Goal: Task Accomplishment & Management: Manage account settings

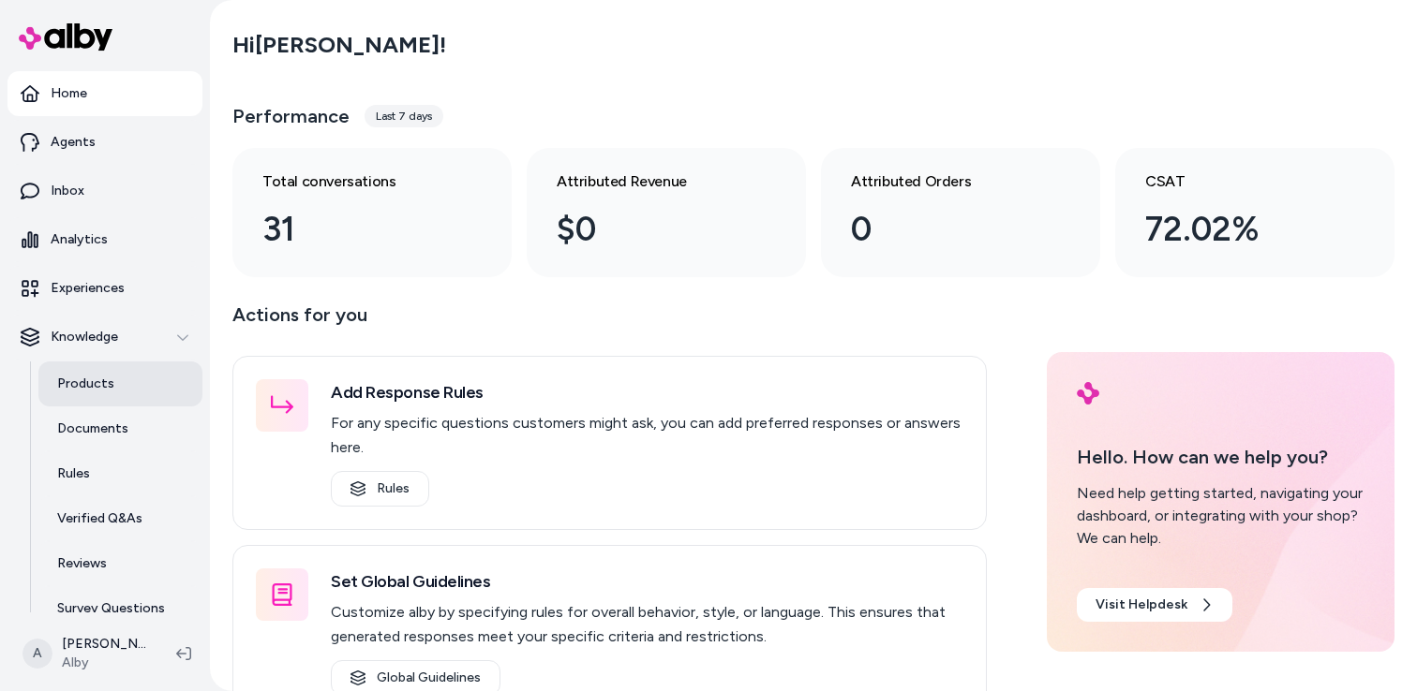
click at [96, 386] on p "Products" at bounding box center [85, 384] width 57 height 19
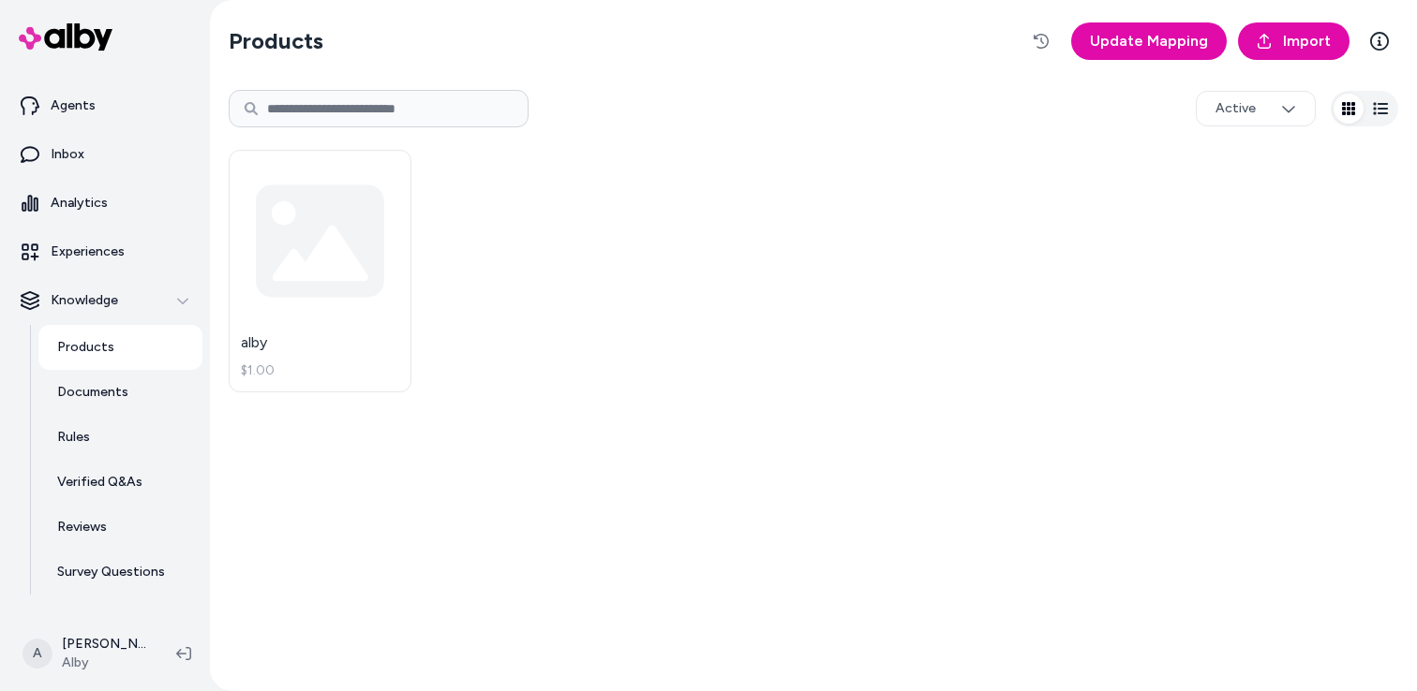
scroll to position [67, 0]
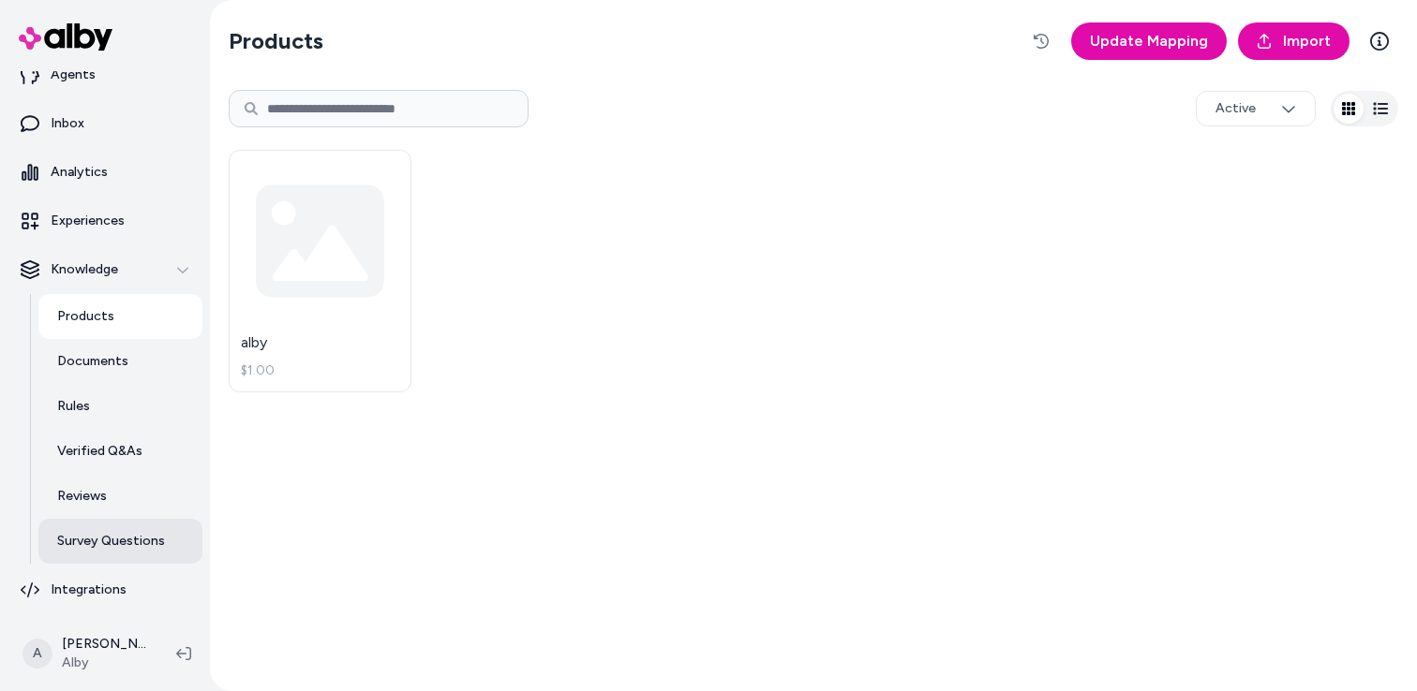
click at [120, 551] on link "Survey Questions" at bounding box center [120, 541] width 164 height 45
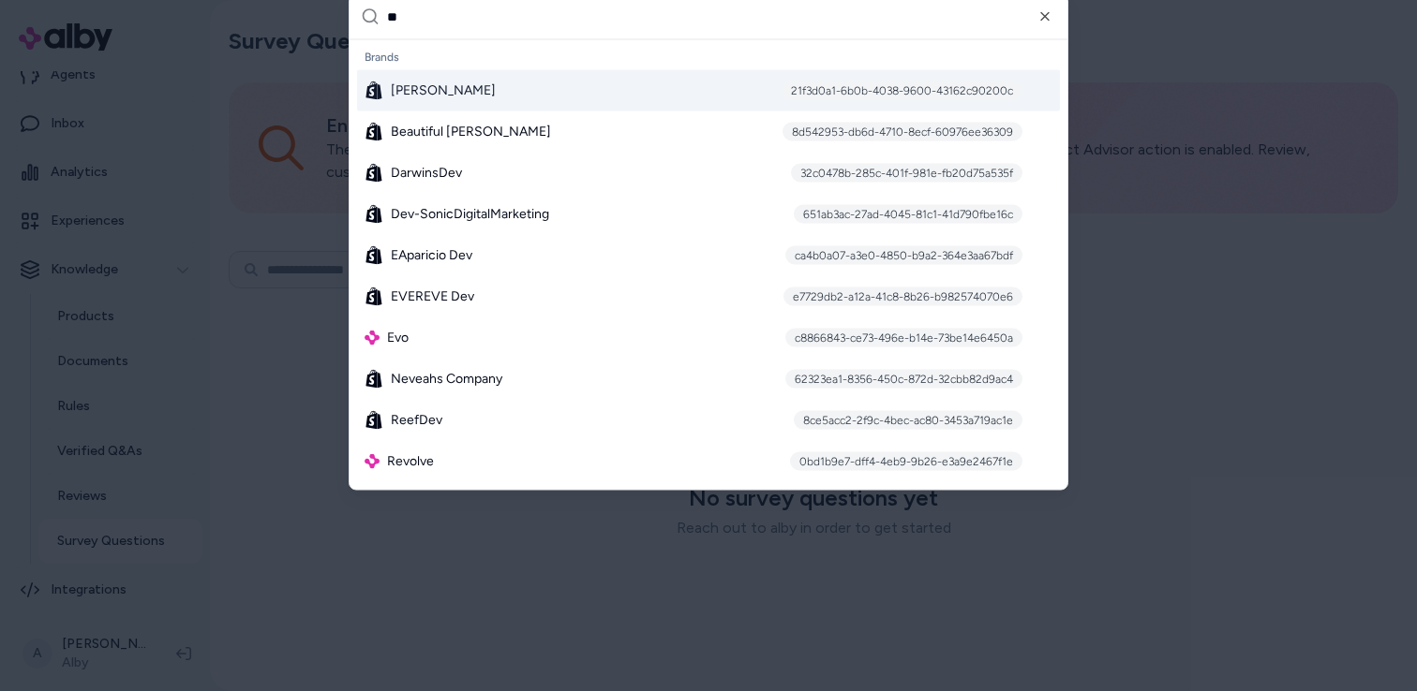
type input "***"
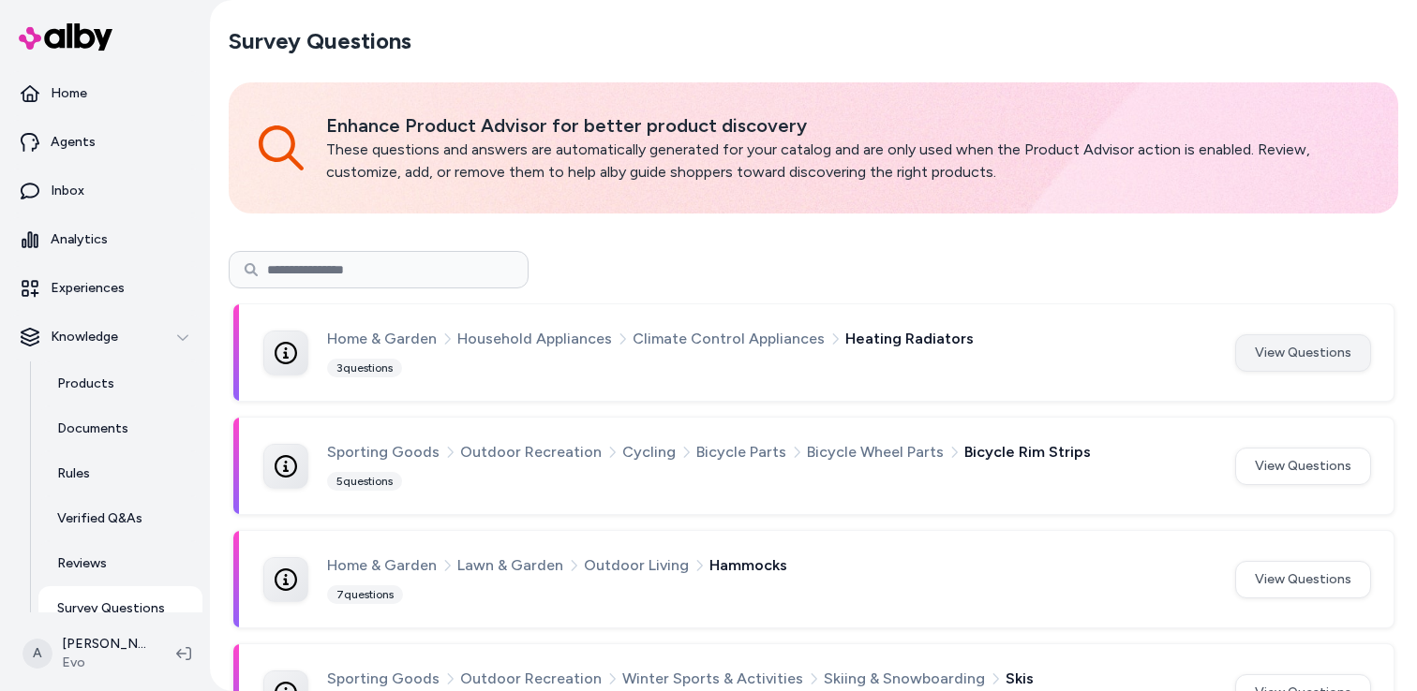
click at [1253, 348] on button "View Questions" at bounding box center [1303, 352] width 136 height 37
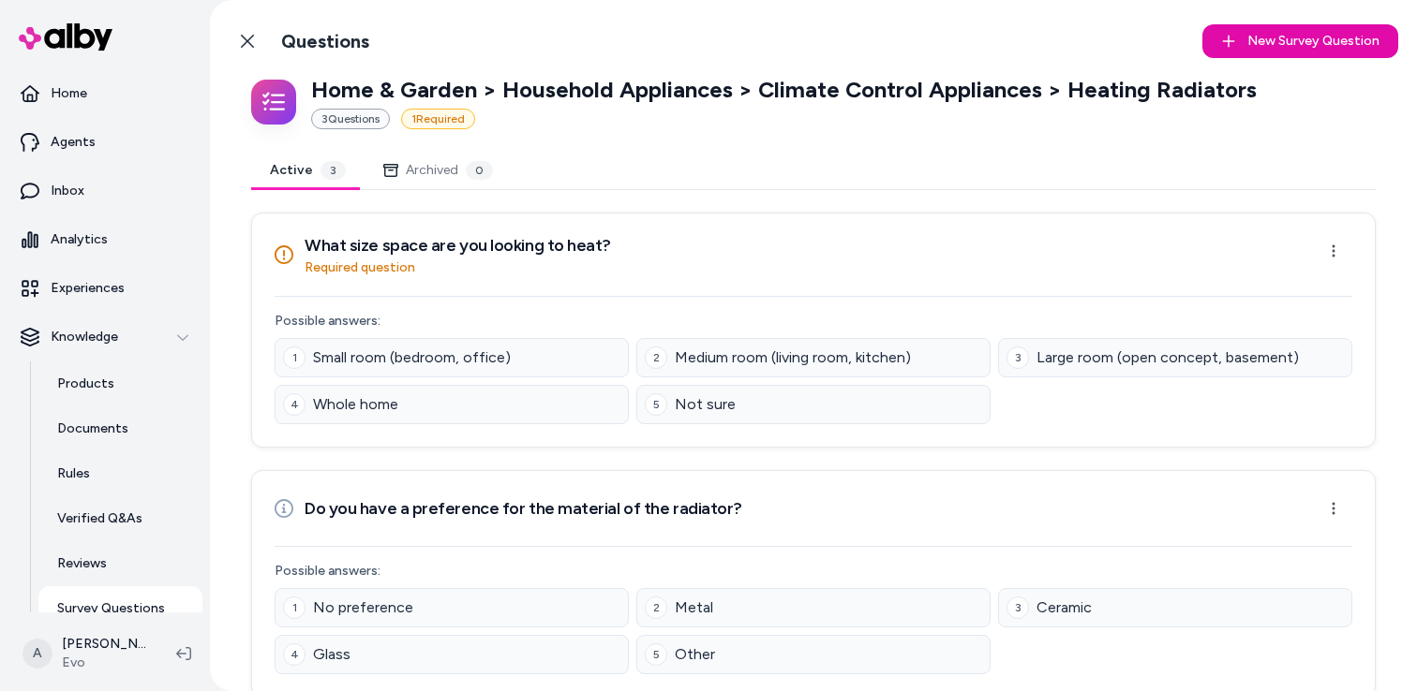
click at [398, 183] on button "Archived 0" at bounding box center [437, 170] width 147 height 37
click at [280, 170] on button "Active 3" at bounding box center [307, 170] width 113 height 37
click at [357, 120] on div "3 Question s" at bounding box center [350, 119] width 79 height 21
click at [1172, 89] on p "Home & Garden > Household Appliances > Climate Control Appliances > Heating Rad…" at bounding box center [783, 90] width 945 height 30
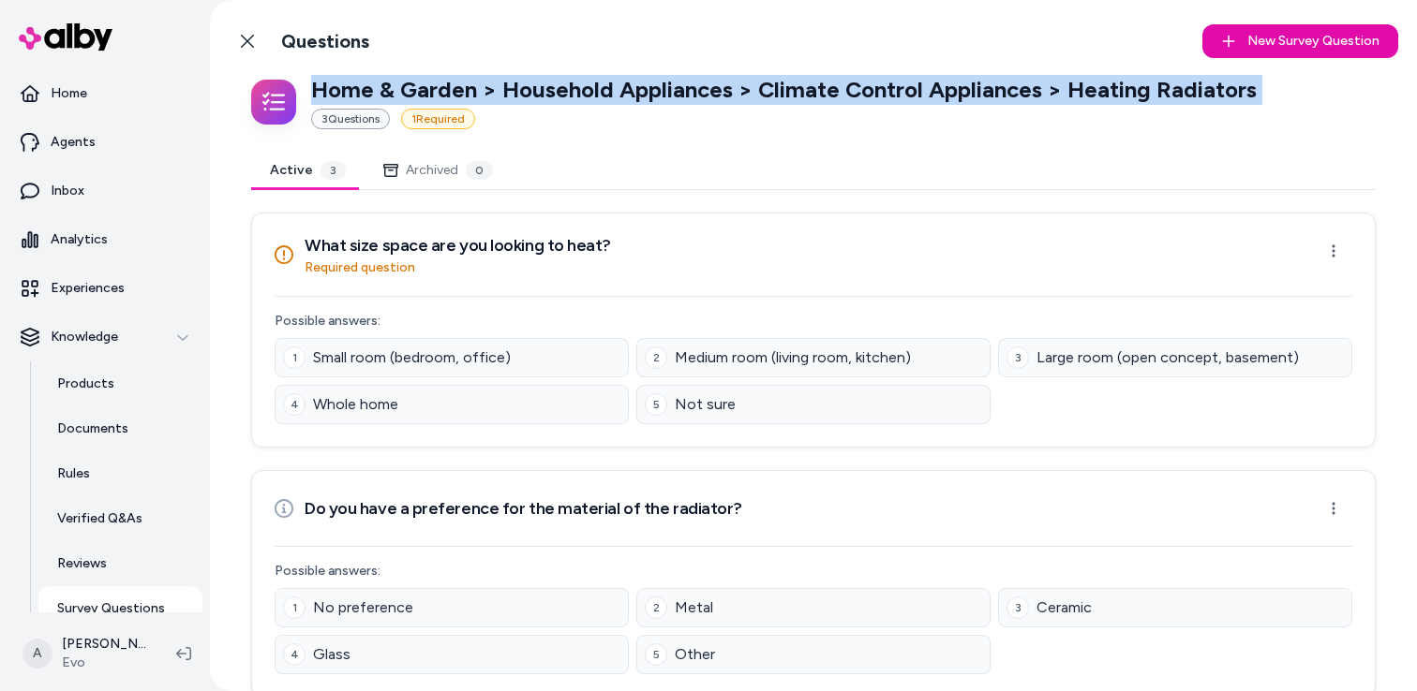
click at [1172, 89] on p "Home & Garden > Household Appliances > Climate Control Appliances > Heating Rad…" at bounding box center [783, 90] width 945 height 30
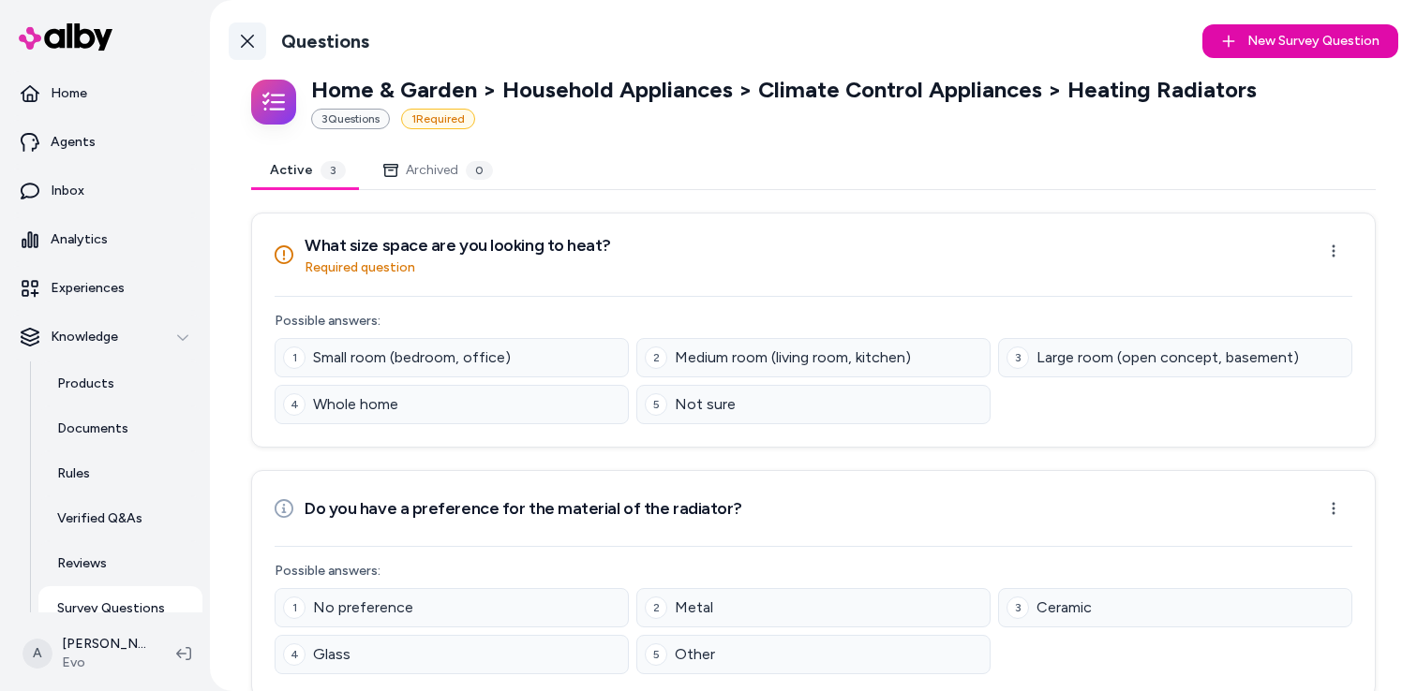
click at [253, 36] on link "Back to Categories" at bounding box center [247, 40] width 37 height 37
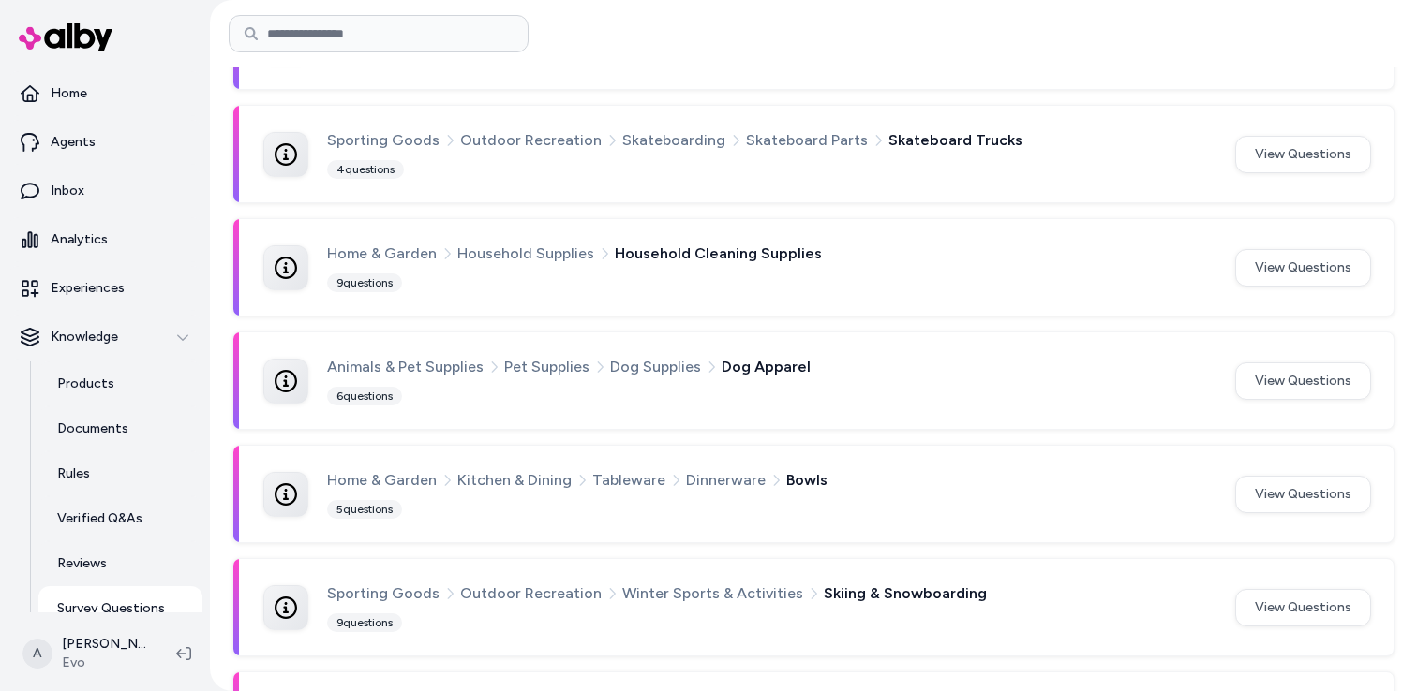
scroll to position [8756, 0]
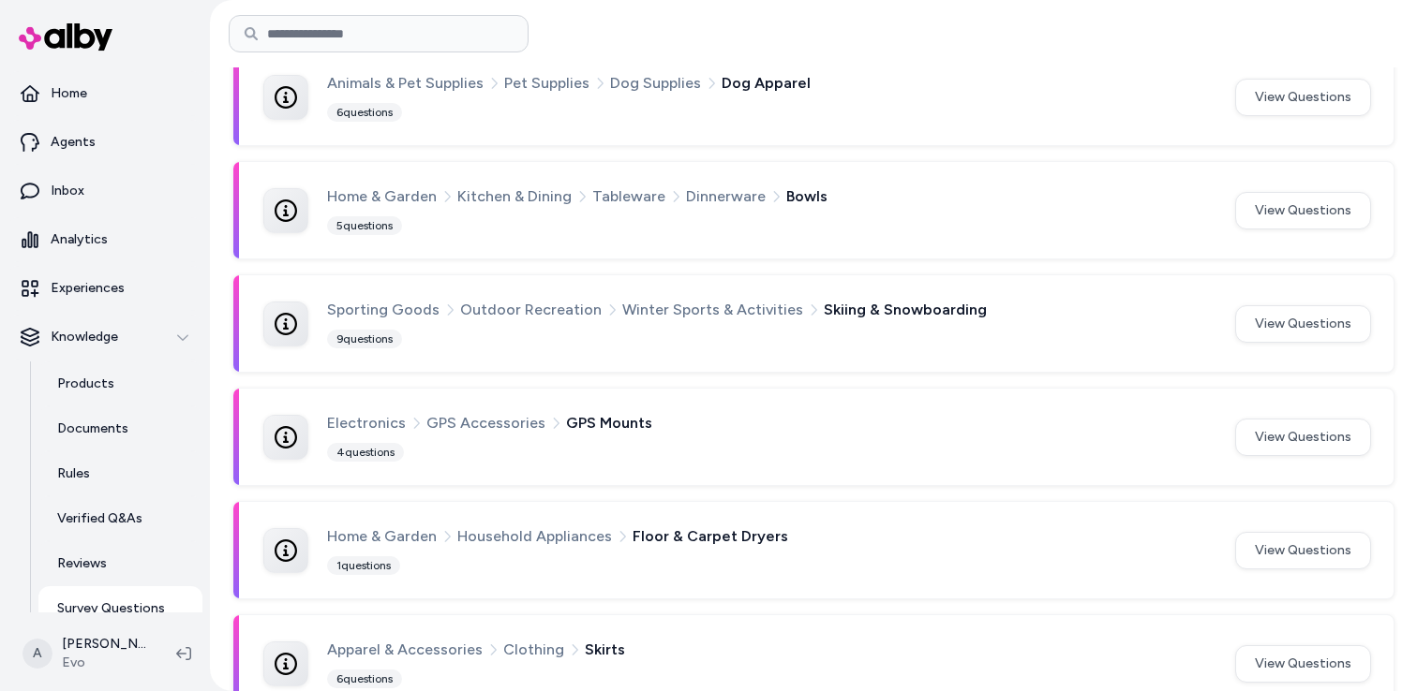
click at [604, 638] on span "Skirts" at bounding box center [605, 650] width 40 height 24
click at [1271, 645] on button "View Questions" at bounding box center [1303, 663] width 136 height 37
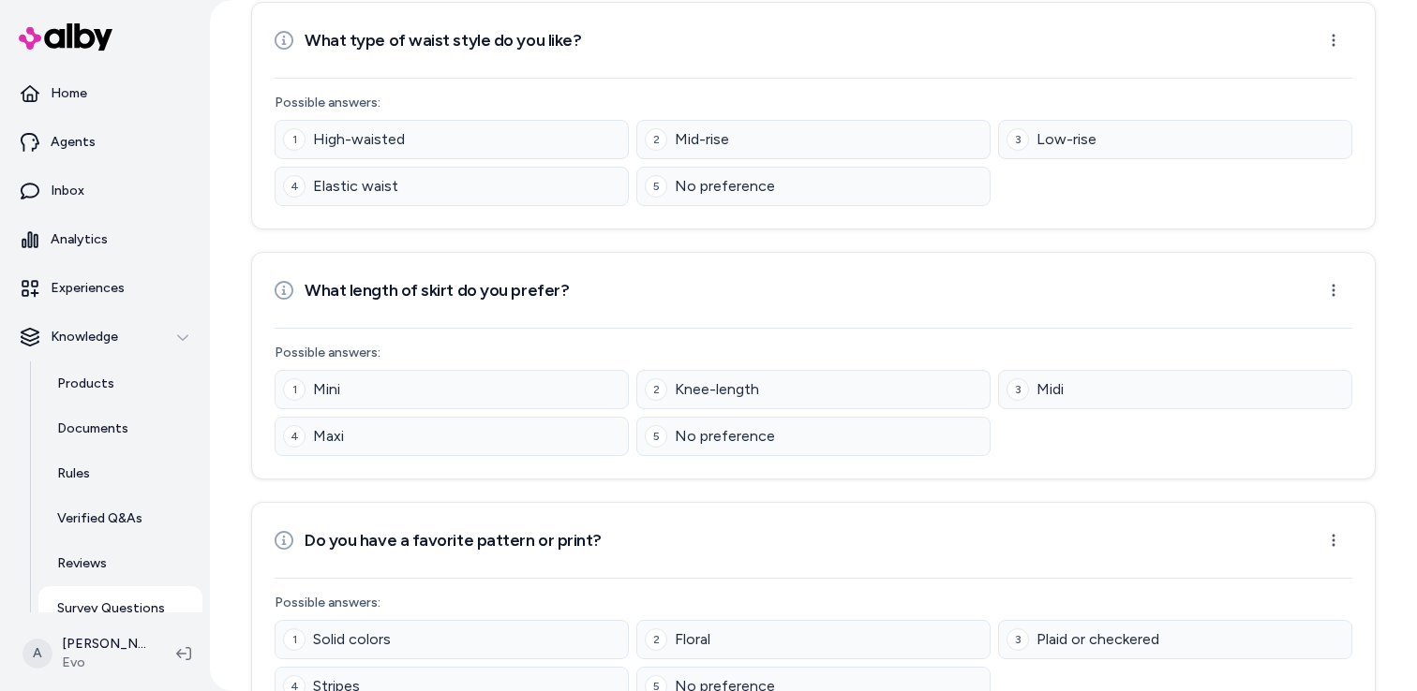
scroll to position [473, 0]
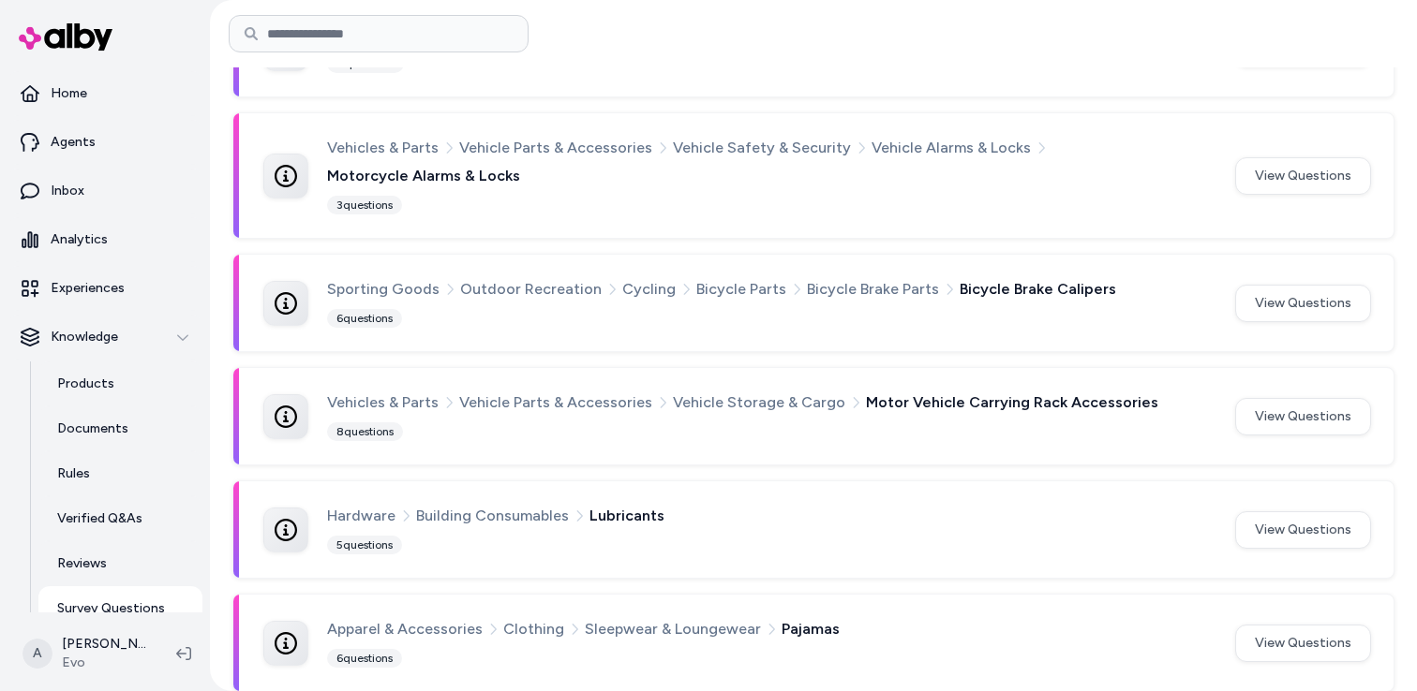
scroll to position [4351, 0]
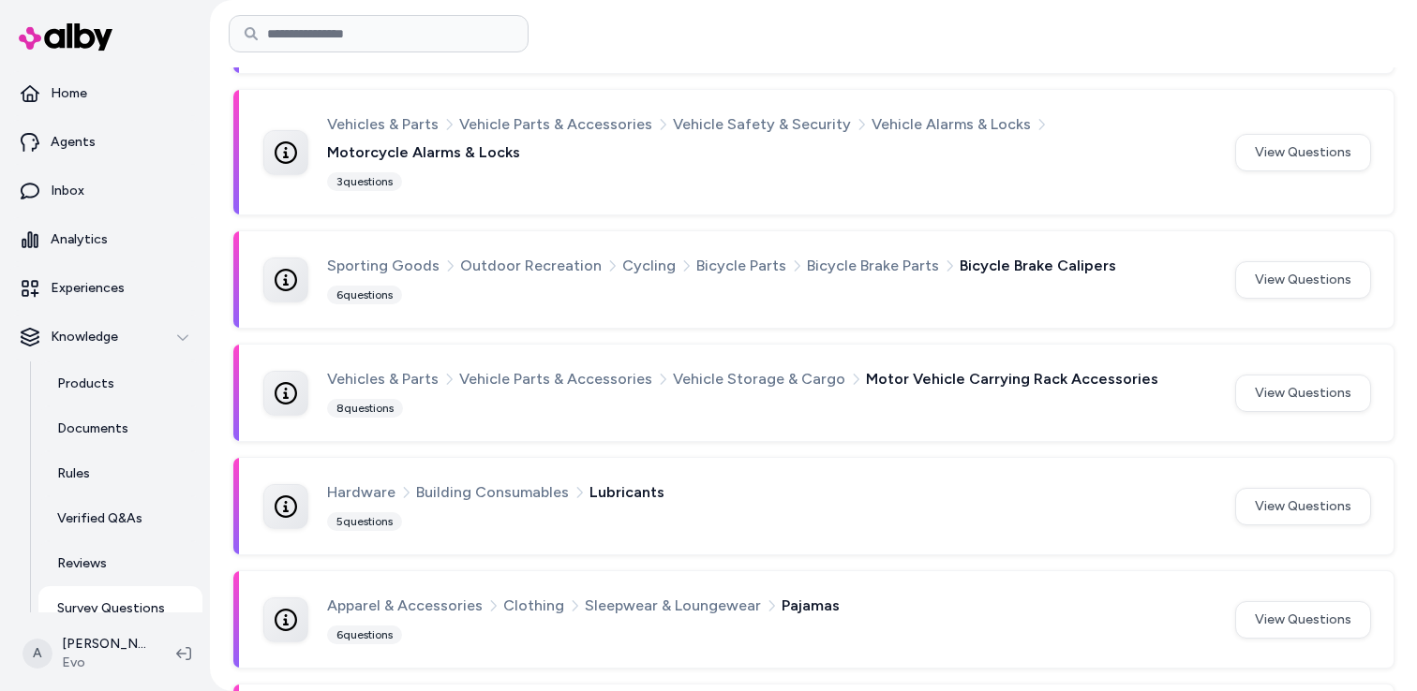
click at [614, 481] on span "Lubricants" at bounding box center [626, 493] width 75 height 24
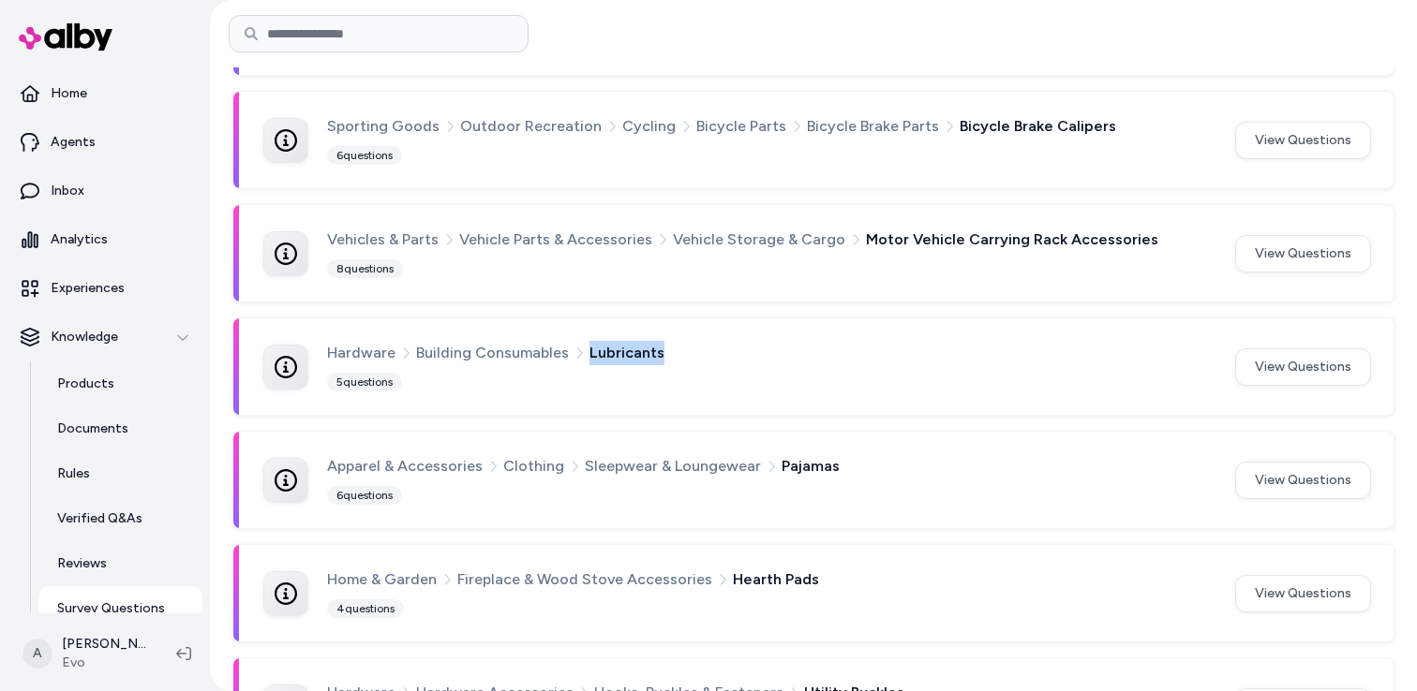
scroll to position [4502, 0]
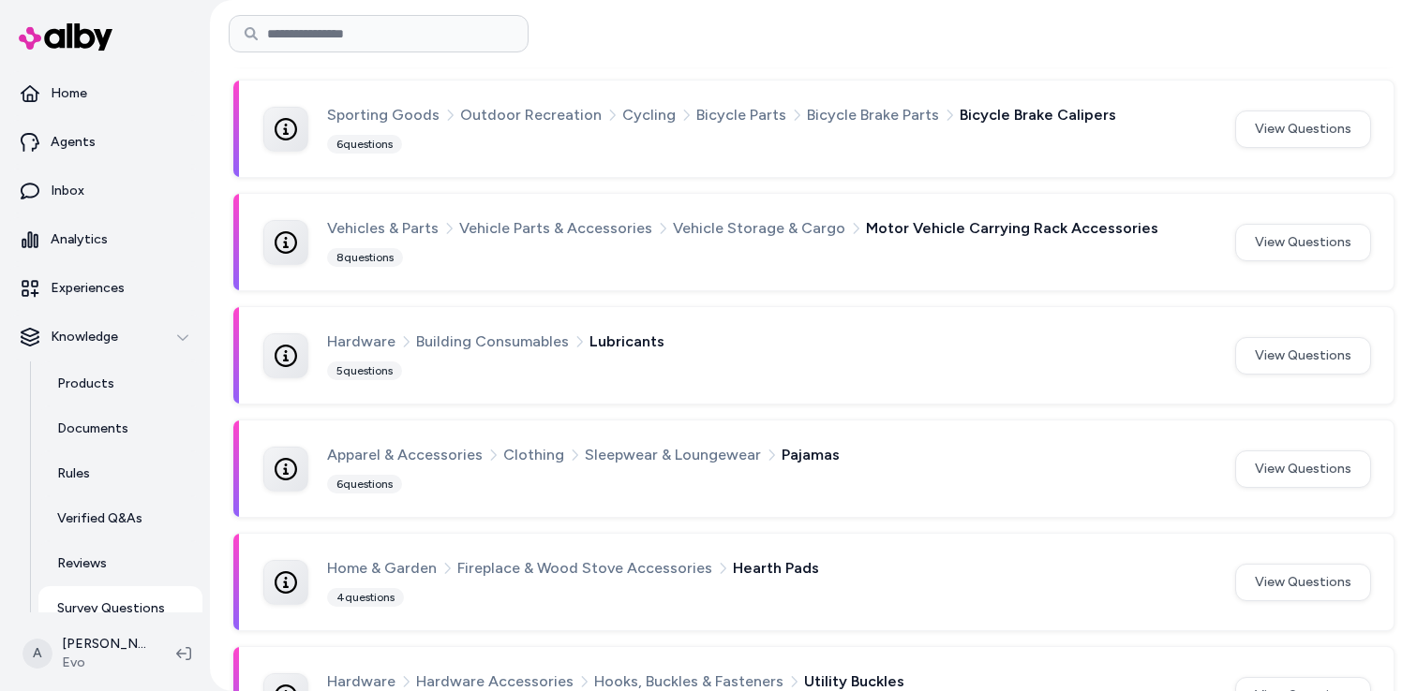
click at [794, 443] on span "Pajamas" at bounding box center [810, 455] width 58 height 24
click at [645, 443] on span "Sleepwear & Loungewear" at bounding box center [673, 455] width 176 height 24
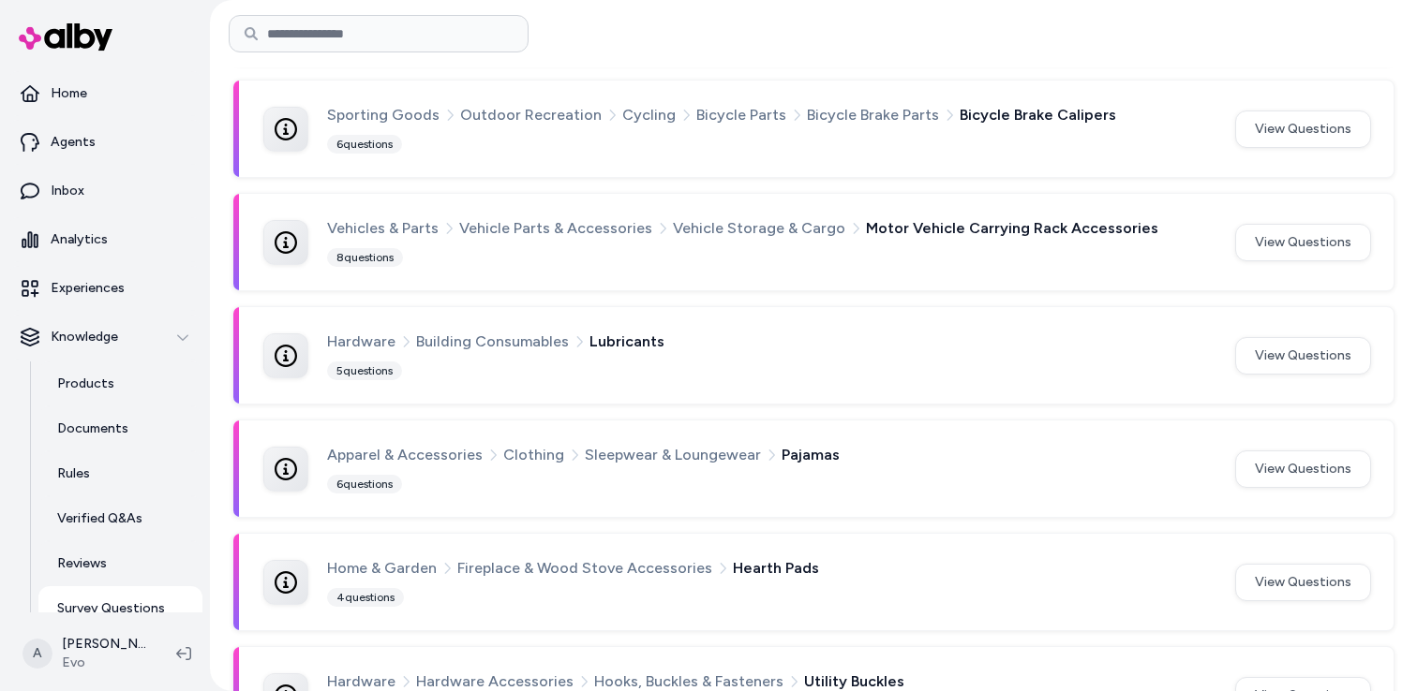
click at [516, 443] on span "Clothing" at bounding box center [533, 455] width 61 height 24
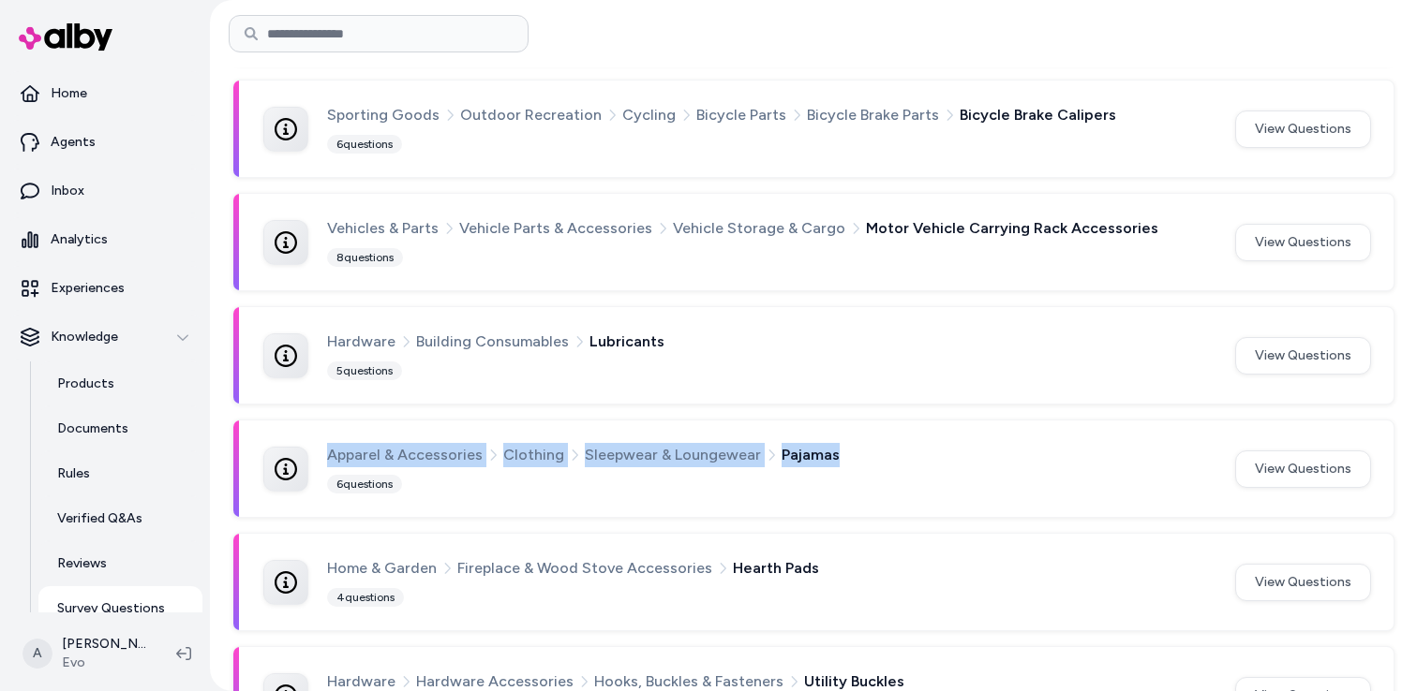
drag, startPoint x: 323, startPoint y: 353, endPoint x: 895, endPoint y: 351, distance: 571.5
click at [895, 443] on div "Apparel & Accessories Clothing Sleepwear & Loungewear Pajamas" at bounding box center [769, 455] width 885 height 24
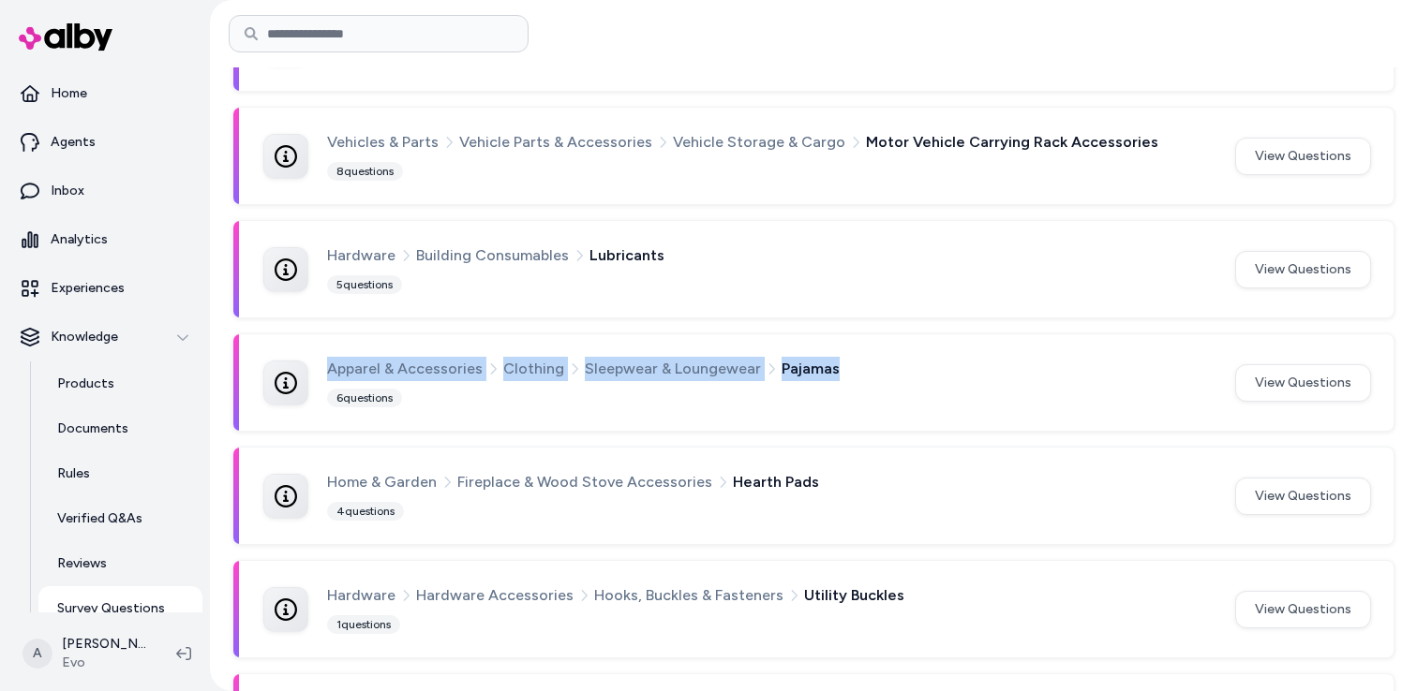
scroll to position [4621, 0]
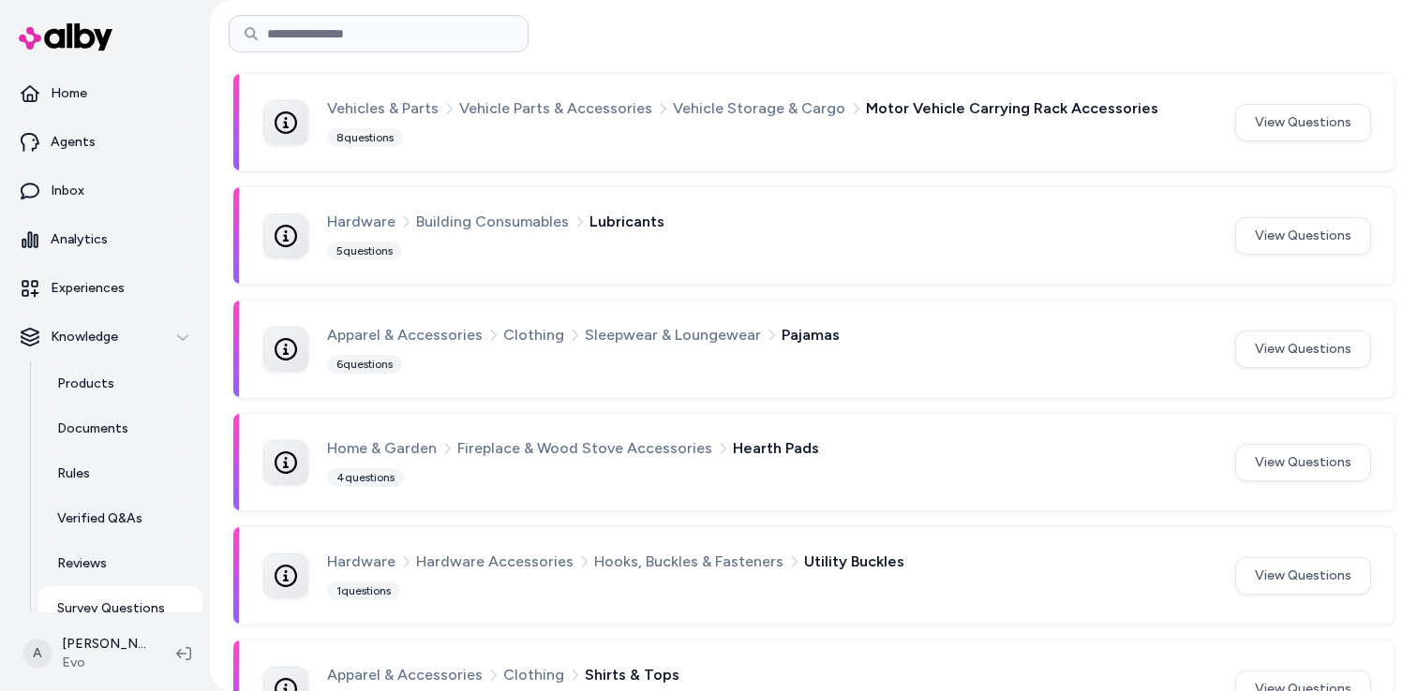
click at [363, 355] on div "6 questions" at bounding box center [364, 364] width 75 height 19
click at [453, 323] on div "Apparel & Accessories Clothing Sleepwear & Loungewear Pajamas 6 questions" at bounding box center [769, 349] width 885 height 52
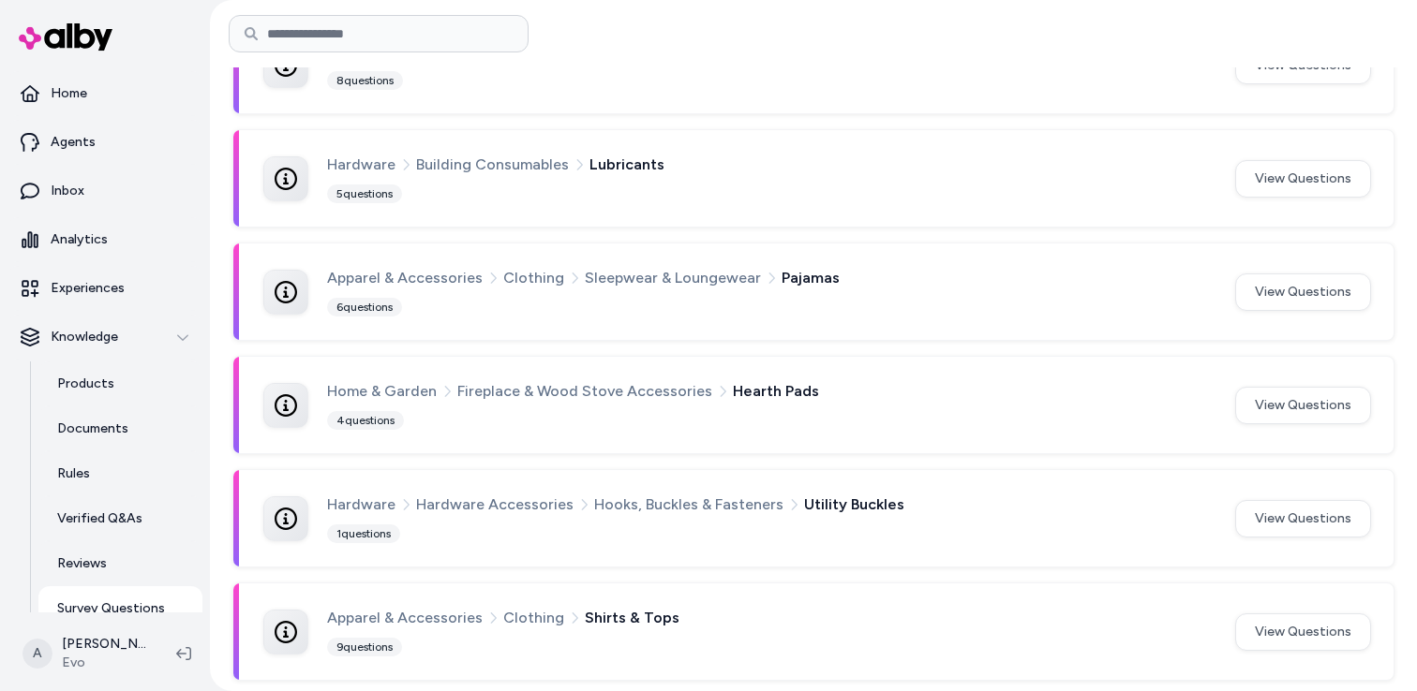
scroll to position [4675, 0]
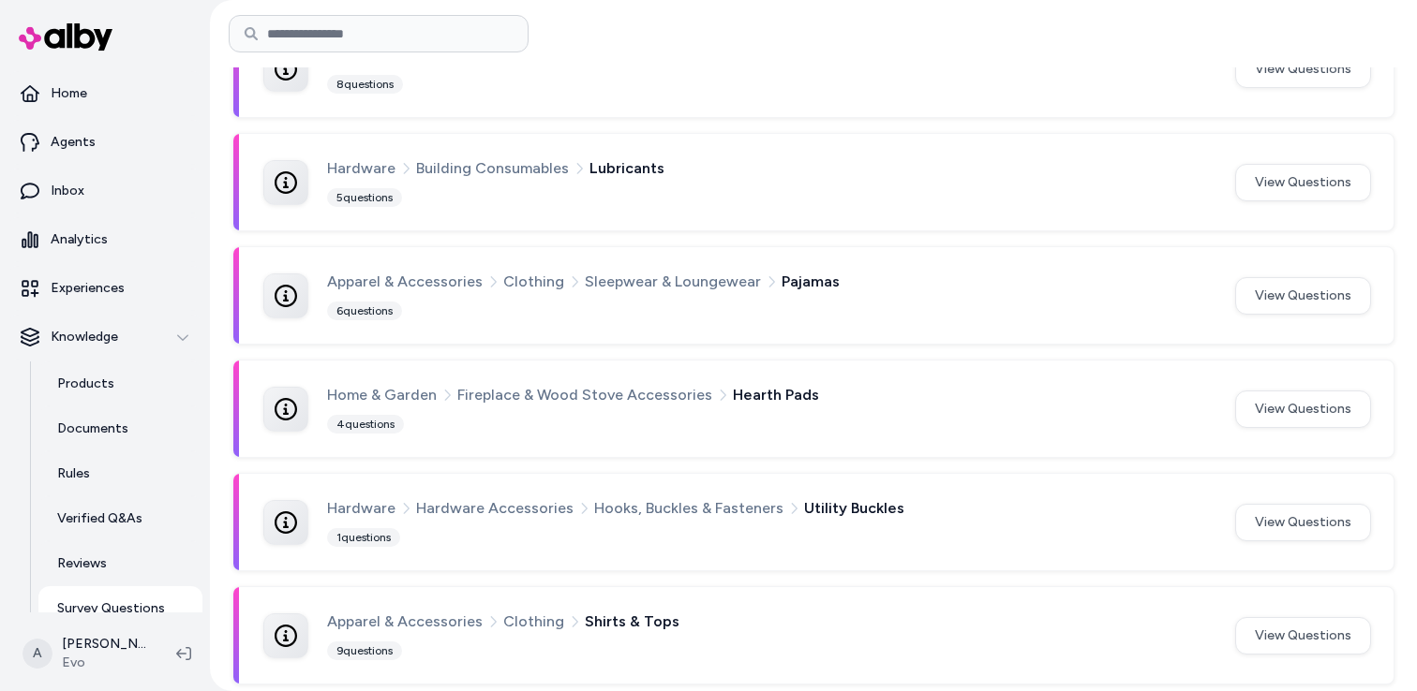
click at [405, 270] on span "Apparel & Accessories" at bounding box center [405, 282] width 156 height 24
click at [781, 270] on span "Pajamas" at bounding box center [810, 282] width 58 height 24
copy span "Pajamas"
click at [350, 29] on input at bounding box center [379, 33] width 300 height 37
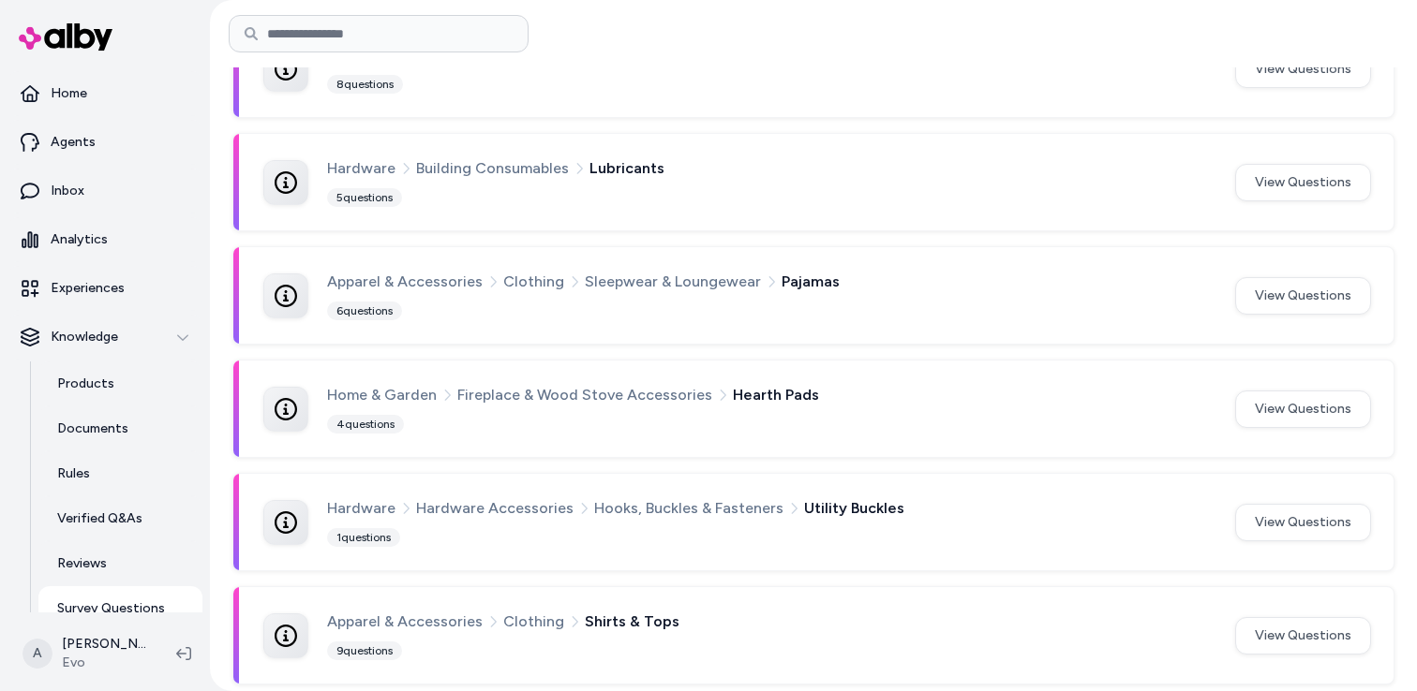
paste input "*******"
type input "*******"
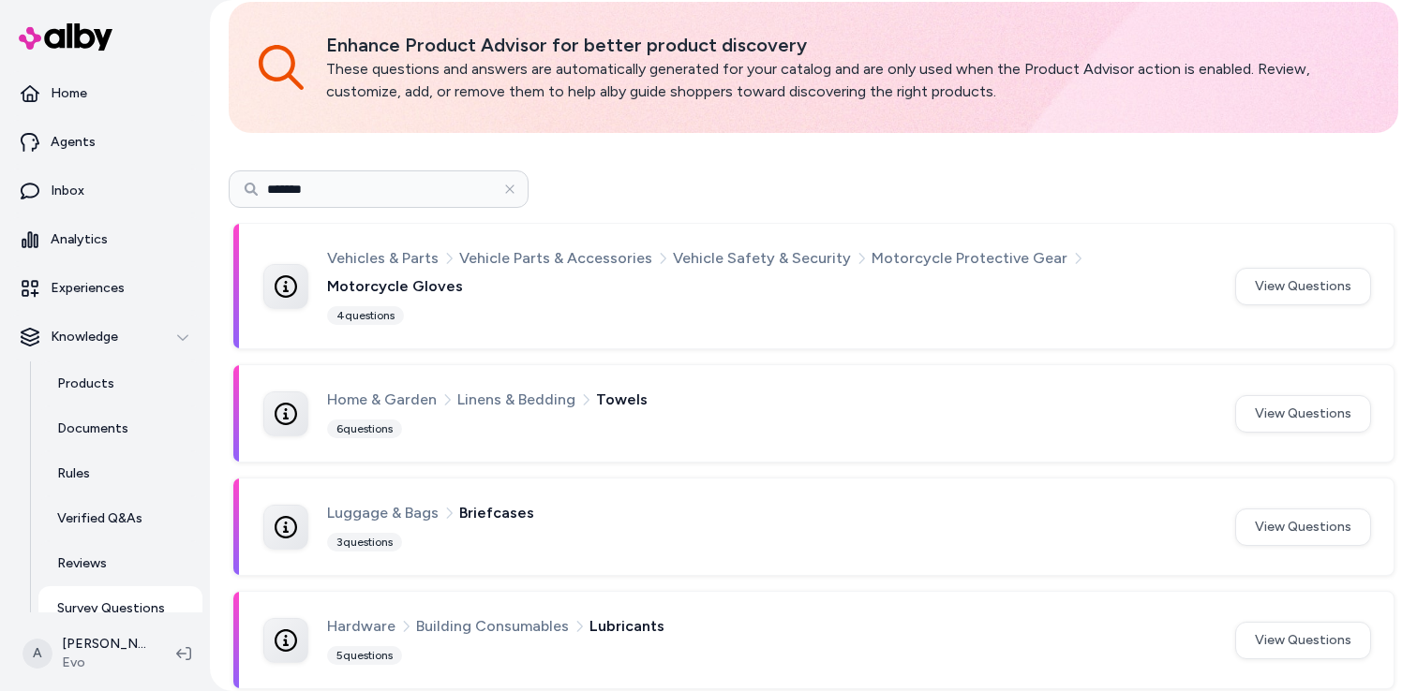
scroll to position [59, 0]
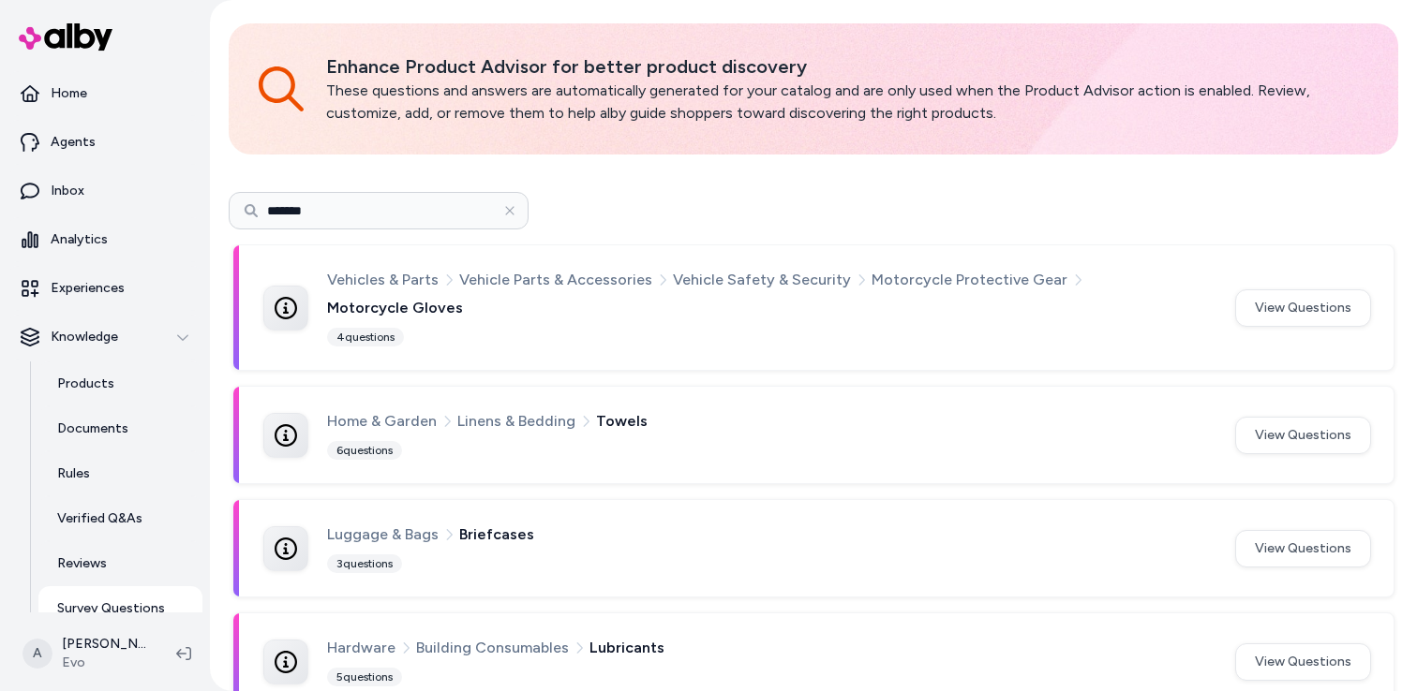
click at [364, 212] on input "*******" at bounding box center [379, 210] width 300 height 37
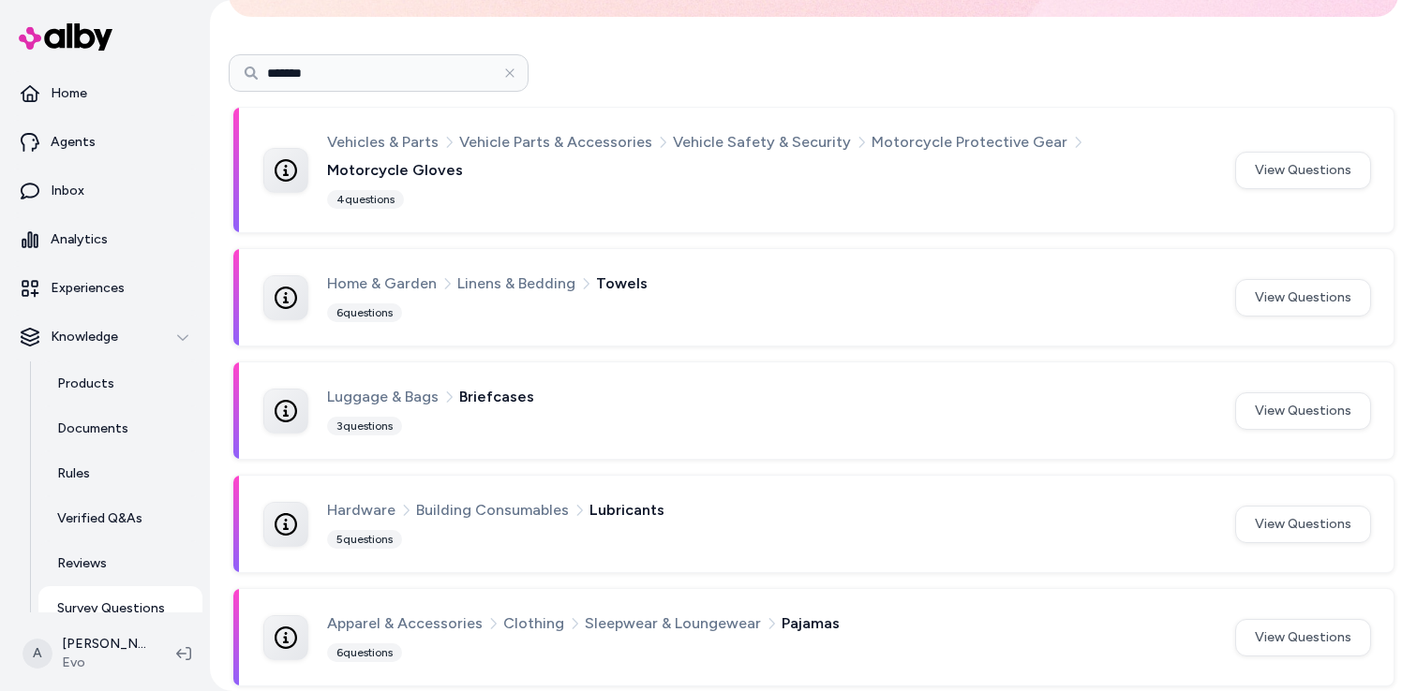
scroll to position [289, 0]
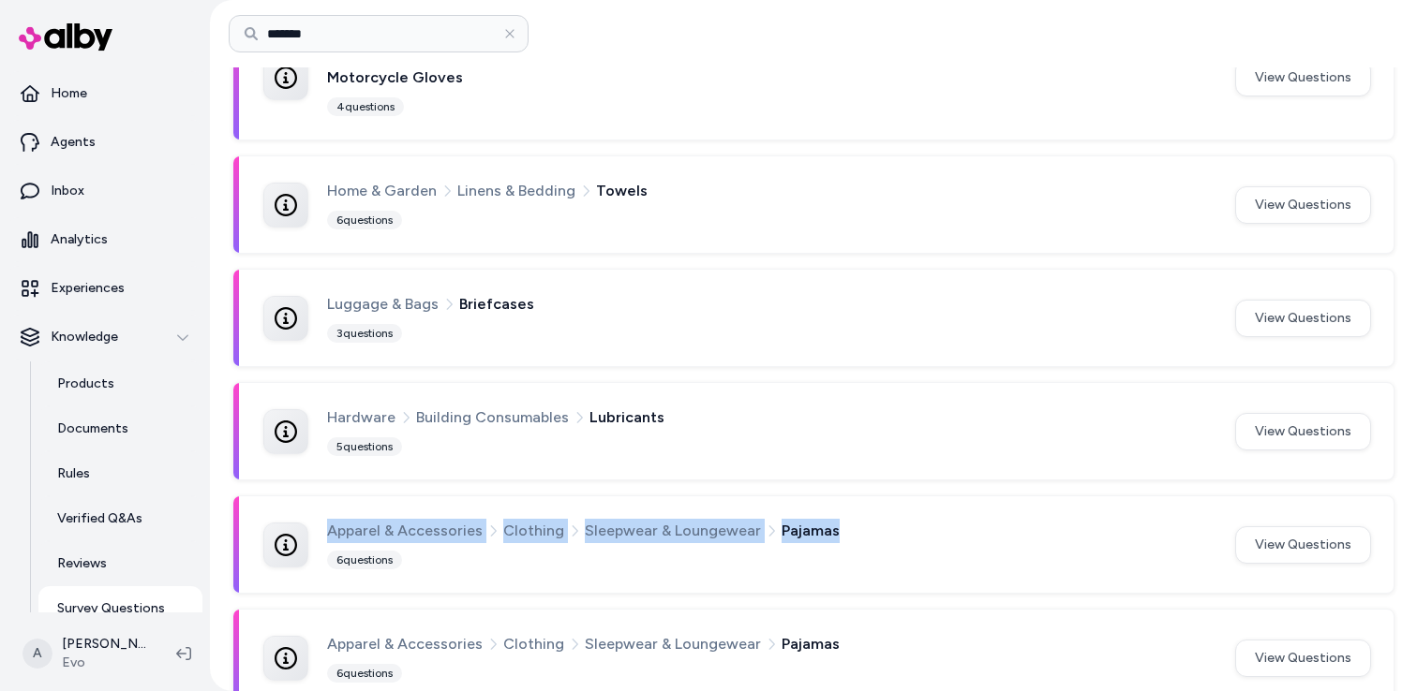
drag, startPoint x: 828, startPoint y: 494, endPoint x: 319, endPoint y: 497, distance: 508.7
click at [319, 519] on div "Apparel & Accessories Clothing Sleepwear & Loungewear Pajamas 6 questions" at bounding box center [737, 545] width 949 height 52
copy div "Apparel & Accessories Clothing Sleepwear & Loungewear Pajamas"
click at [825, 519] on div "Apparel & Accessories Clothing Sleepwear & Loungewear Pajamas" at bounding box center [769, 531] width 885 height 24
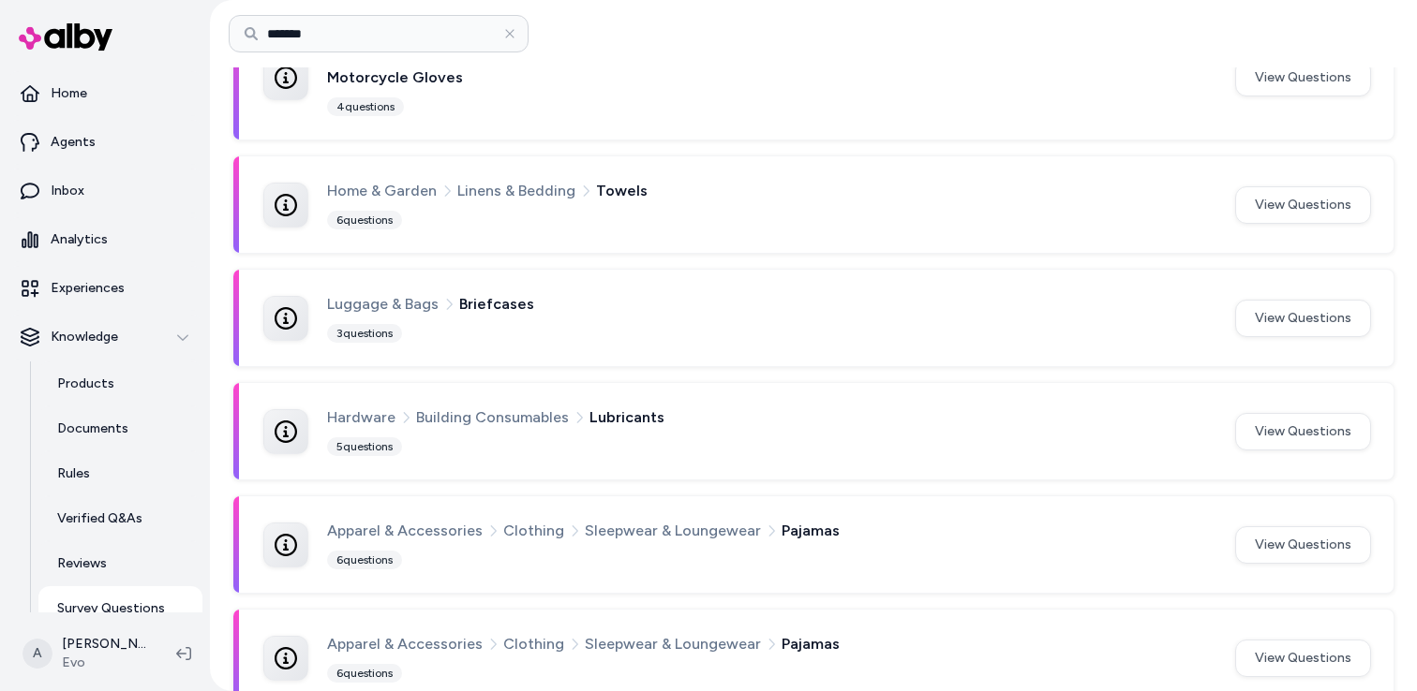
click at [798, 519] on span "Pajamas" at bounding box center [810, 531] width 58 height 24
click at [405, 519] on span "Apparel & Accessories" at bounding box center [405, 531] width 156 height 24
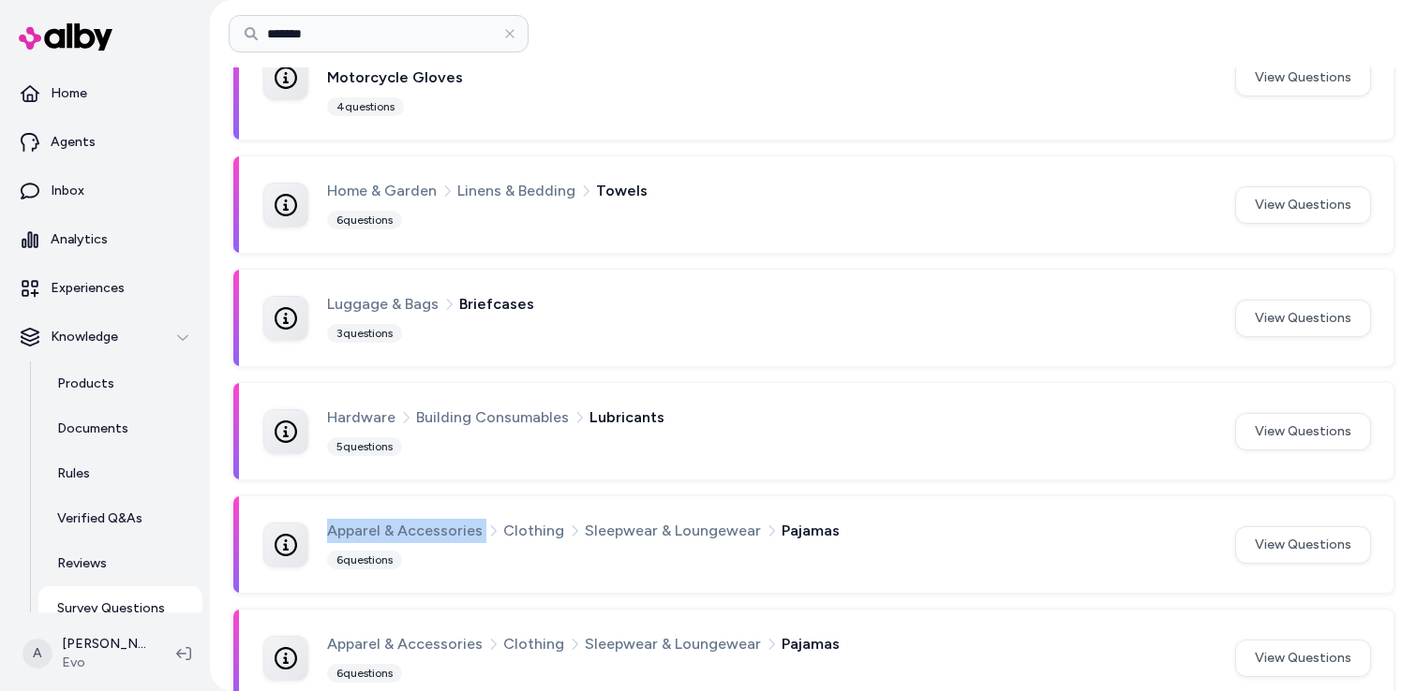
click at [405, 519] on span "Apparel & Accessories" at bounding box center [405, 531] width 156 height 24
click at [512, 519] on span "Clothing" at bounding box center [533, 531] width 61 height 24
click at [644, 519] on span "Sleepwear & Loungewear" at bounding box center [673, 531] width 176 height 24
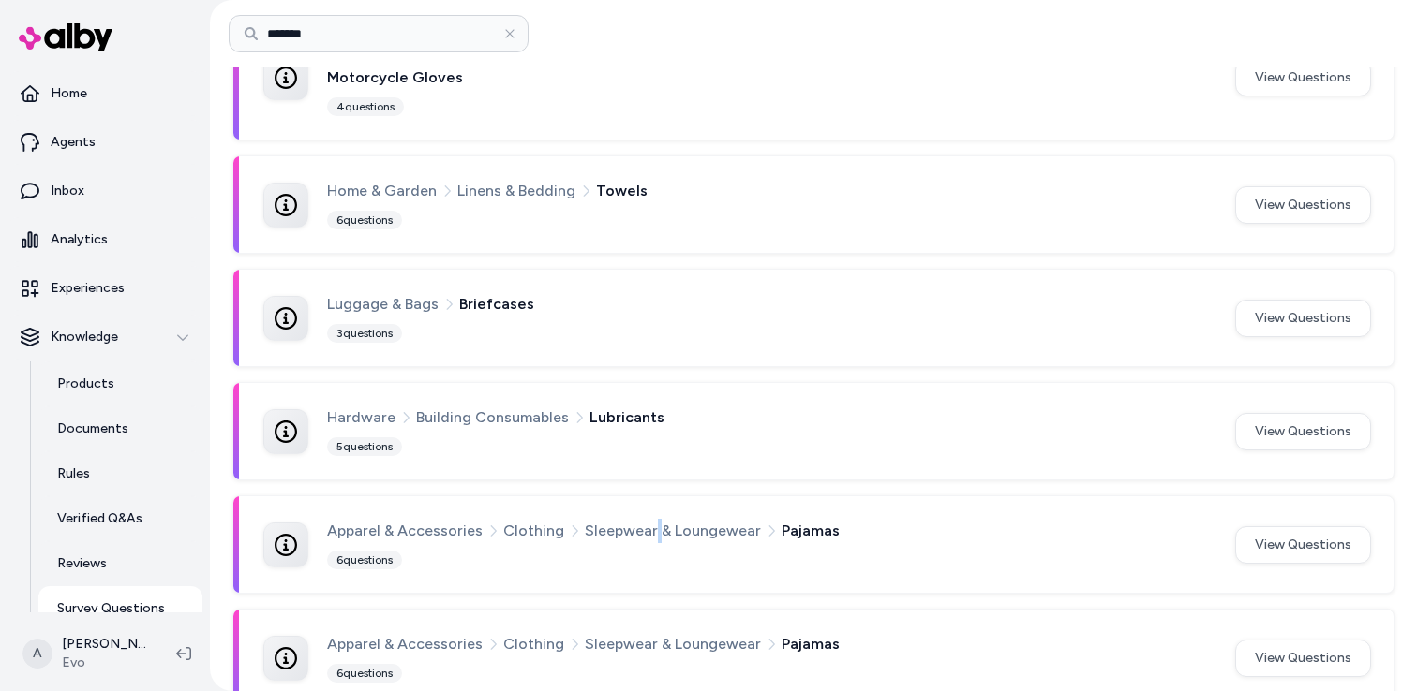
click at [644, 519] on span "Sleepwear & Loungewear" at bounding box center [673, 531] width 176 height 24
click at [1078, 610] on div "Apparel & Accessories Clothing Sleepwear & Loungewear Pajamas 6 questions View …" at bounding box center [813, 658] width 1160 height 96
click at [1278, 538] on div "Apparel & Accessories Clothing Sleepwear & Loungewear Pajamas 6 questions View …" at bounding box center [816, 545] width 1107 height 52
click at [1284, 527] on button "View Questions" at bounding box center [1303, 545] width 136 height 37
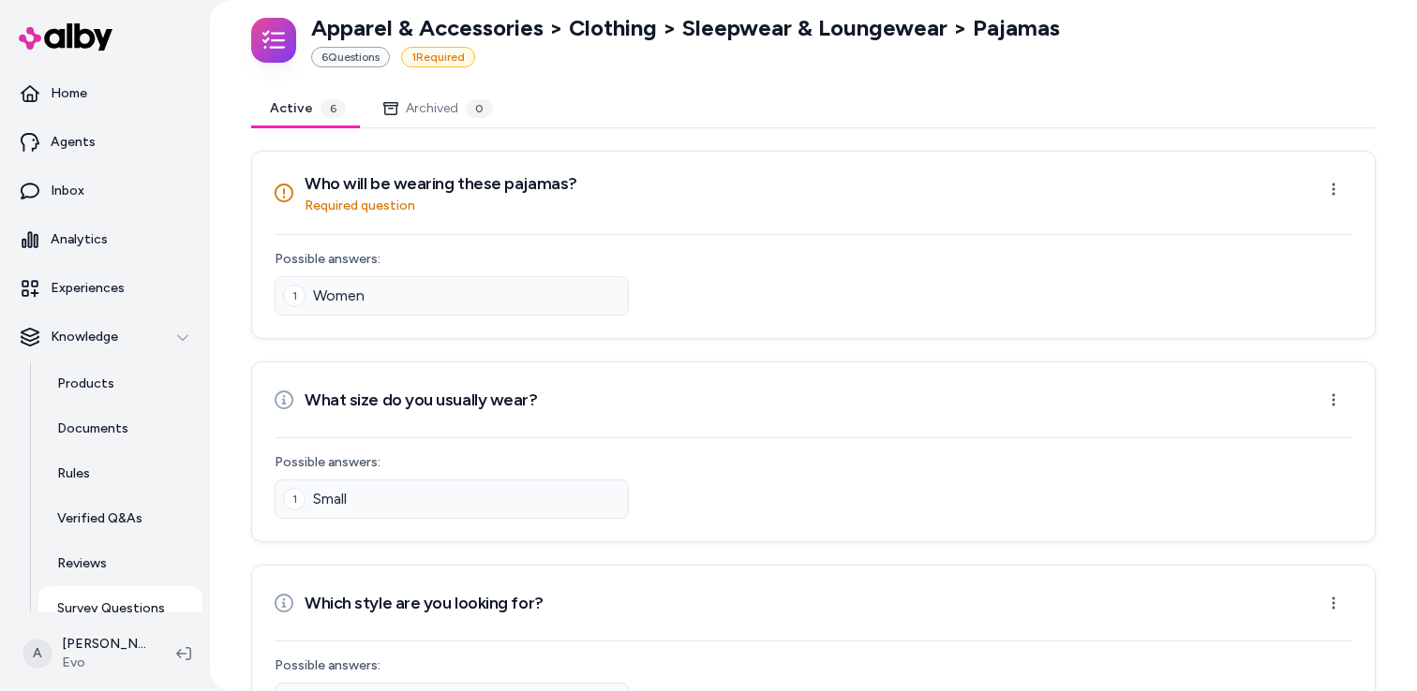
scroll to position [61, 0]
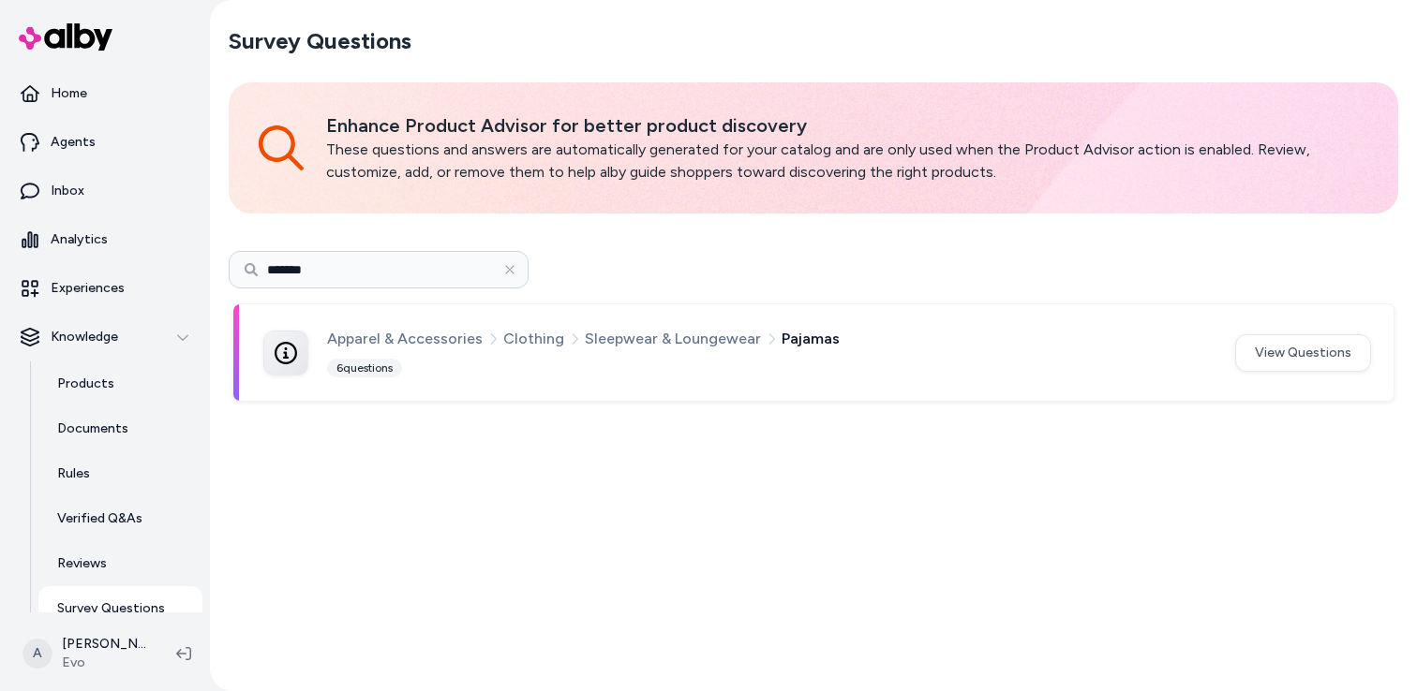
click at [388, 274] on input "*******" at bounding box center [379, 269] width 300 height 37
click at [367, 277] on input "*******" at bounding box center [379, 269] width 300 height 37
click at [510, 268] on icon "button" at bounding box center [509, 269] width 8 height 8
type input "*******"
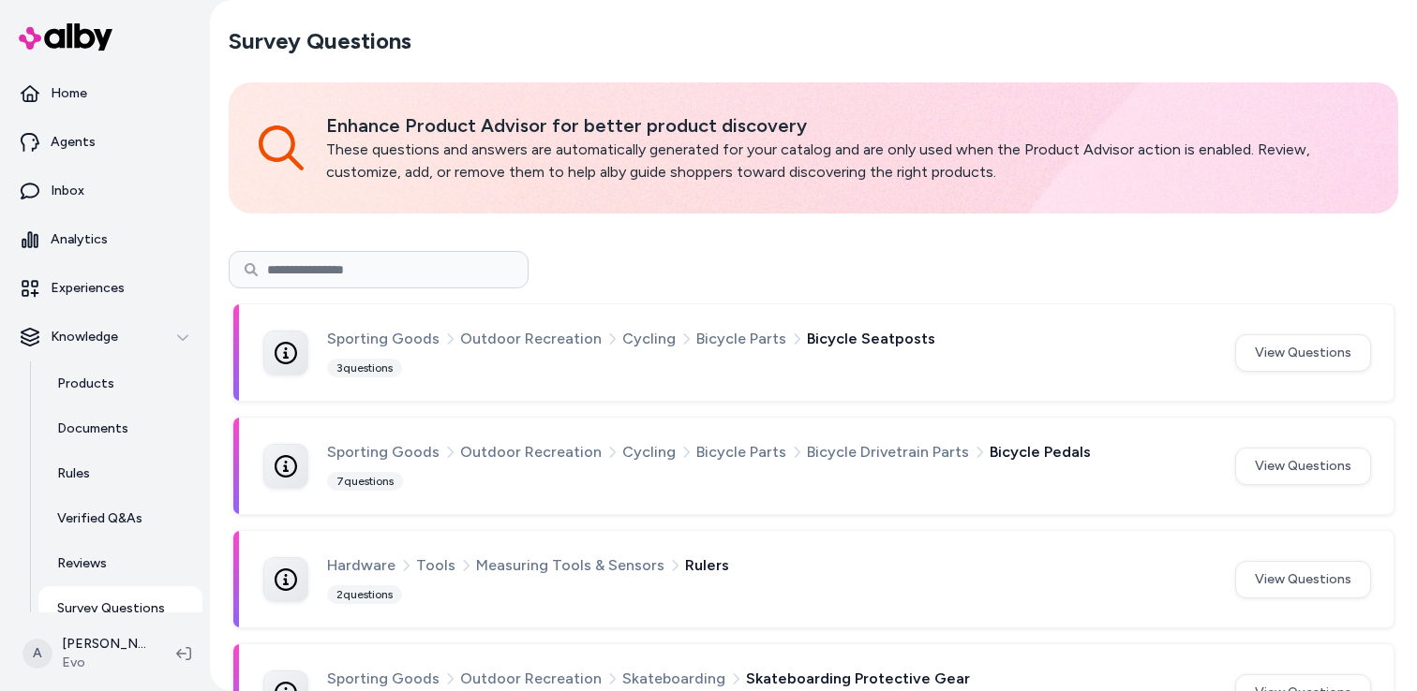
click at [333, 278] on input at bounding box center [379, 269] width 300 height 37
type input "*******"
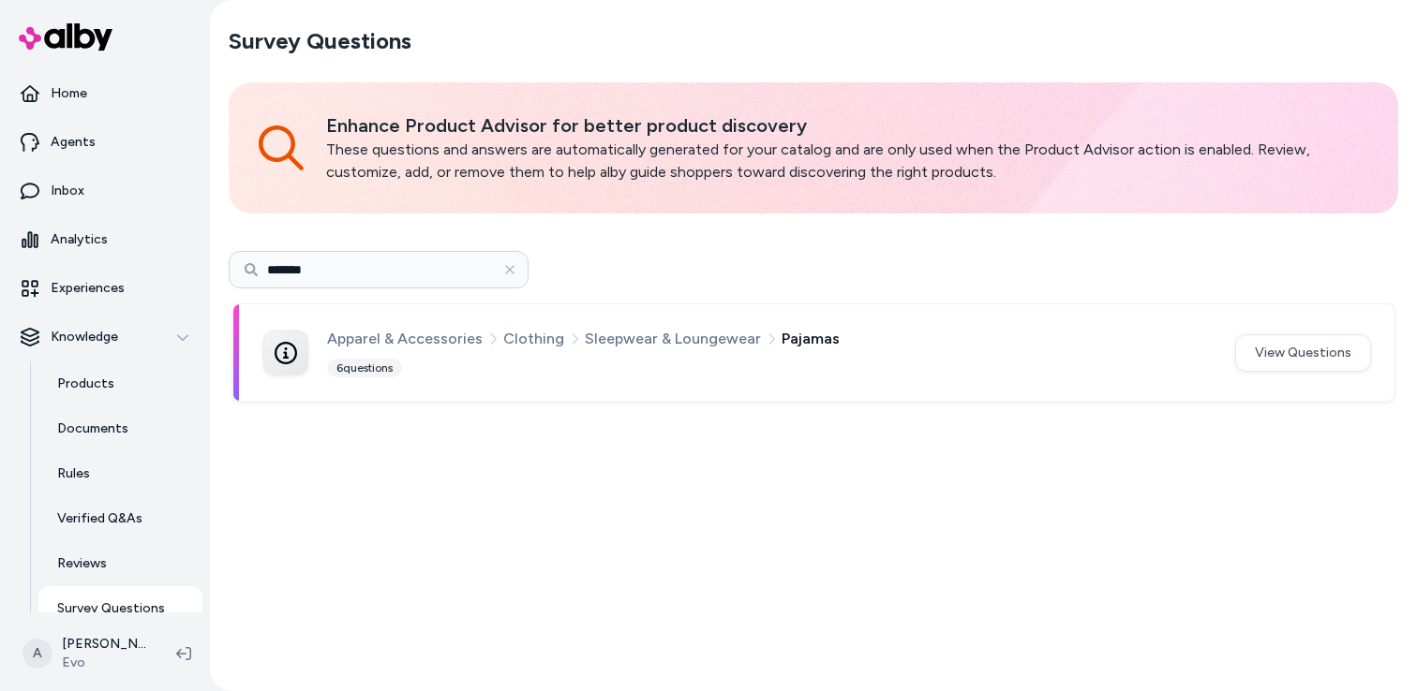
click at [710, 460] on div "Survey Questions Enhance Product Advisor for better product discovery These que…" at bounding box center [813, 345] width 1199 height 691
click at [661, 363] on div "Apparel & Accessories Clothing Sleepwear & Loungewear Pajamas 6 questions" at bounding box center [769, 353] width 885 height 52
click at [294, 362] on icon at bounding box center [285, 353] width 22 height 22
click at [344, 260] on input "*******" at bounding box center [379, 269] width 300 height 37
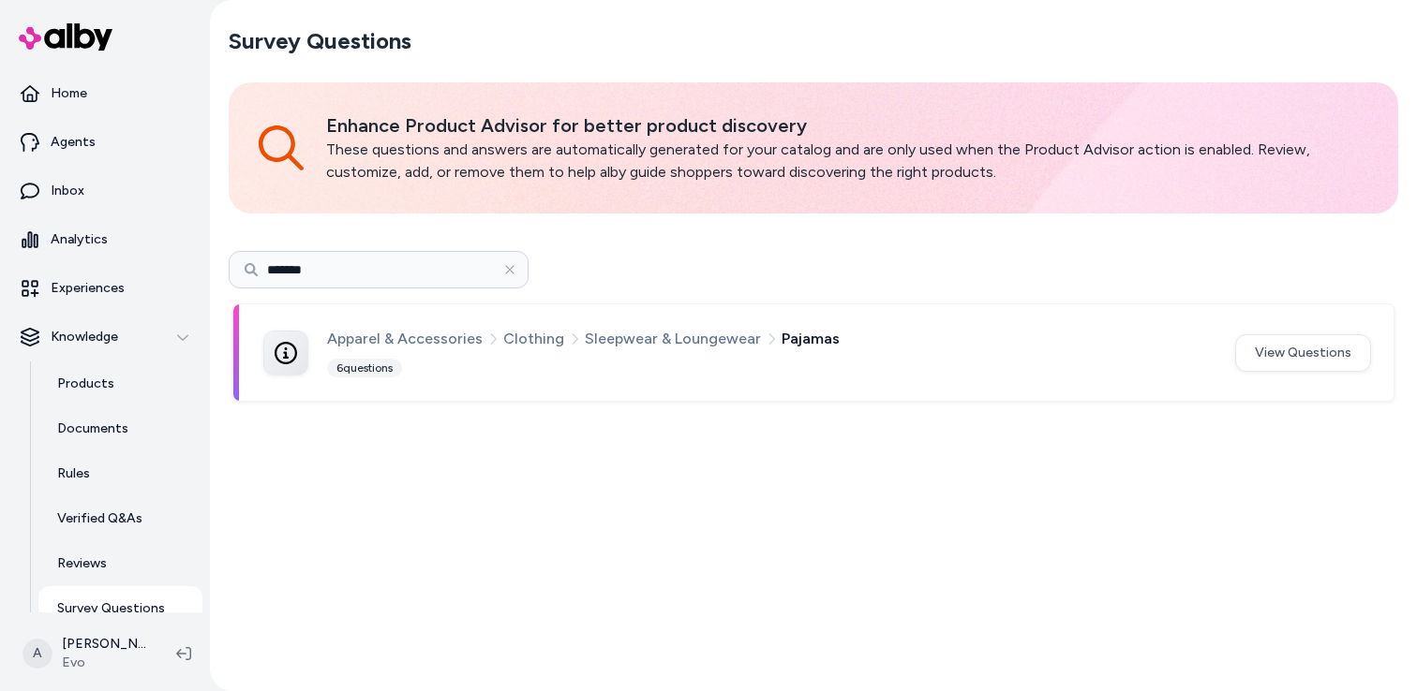
click at [344, 260] on input "*******" at bounding box center [379, 269] width 300 height 37
click at [511, 264] on icon "button" at bounding box center [509, 269] width 13 height 13
type input "*******"
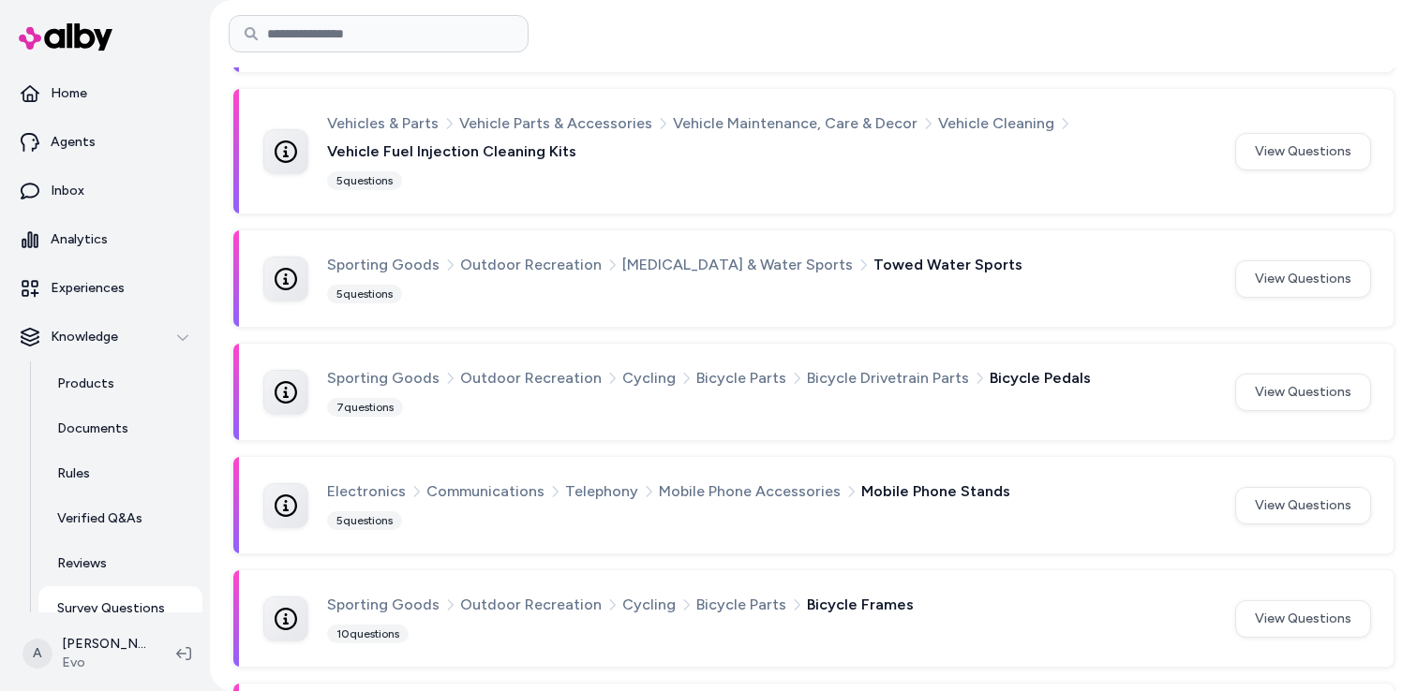
scroll to position [44924, 0]
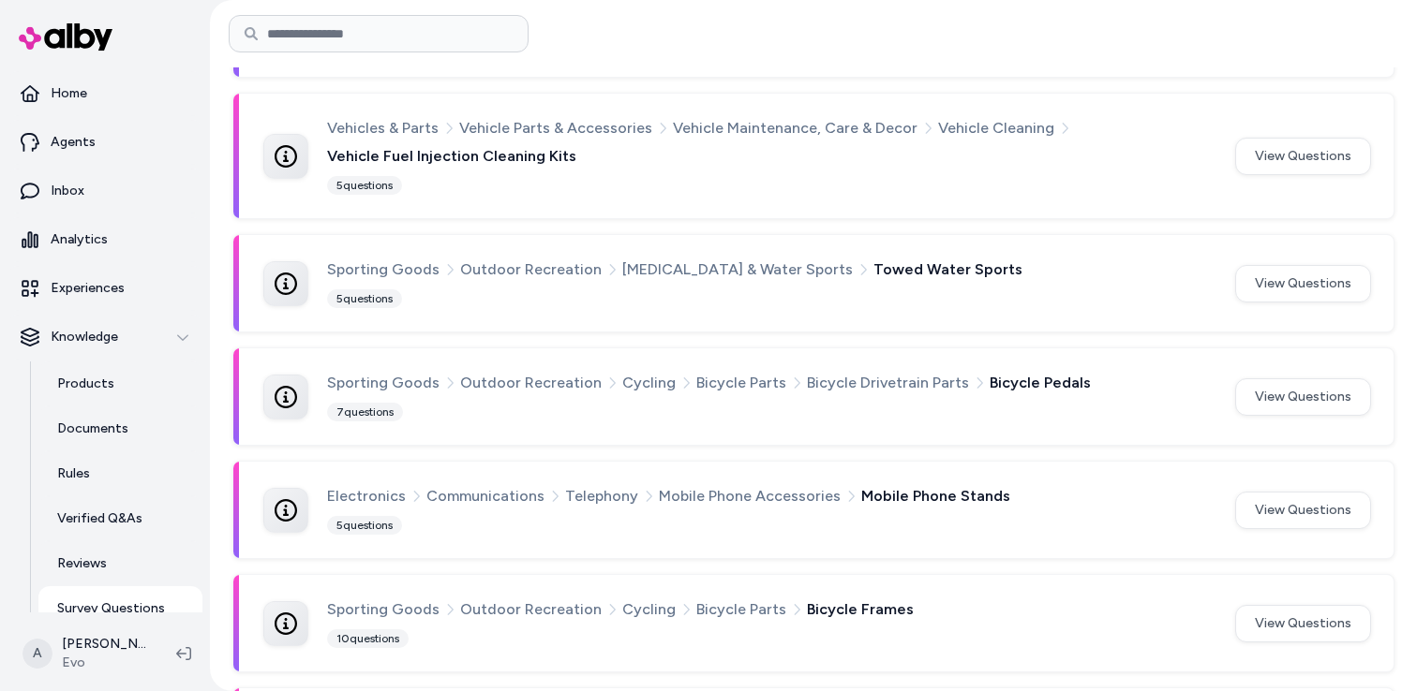
click at [380, 36] on input at bounding box center [379, 33] width 300 height 37
type input "*******"
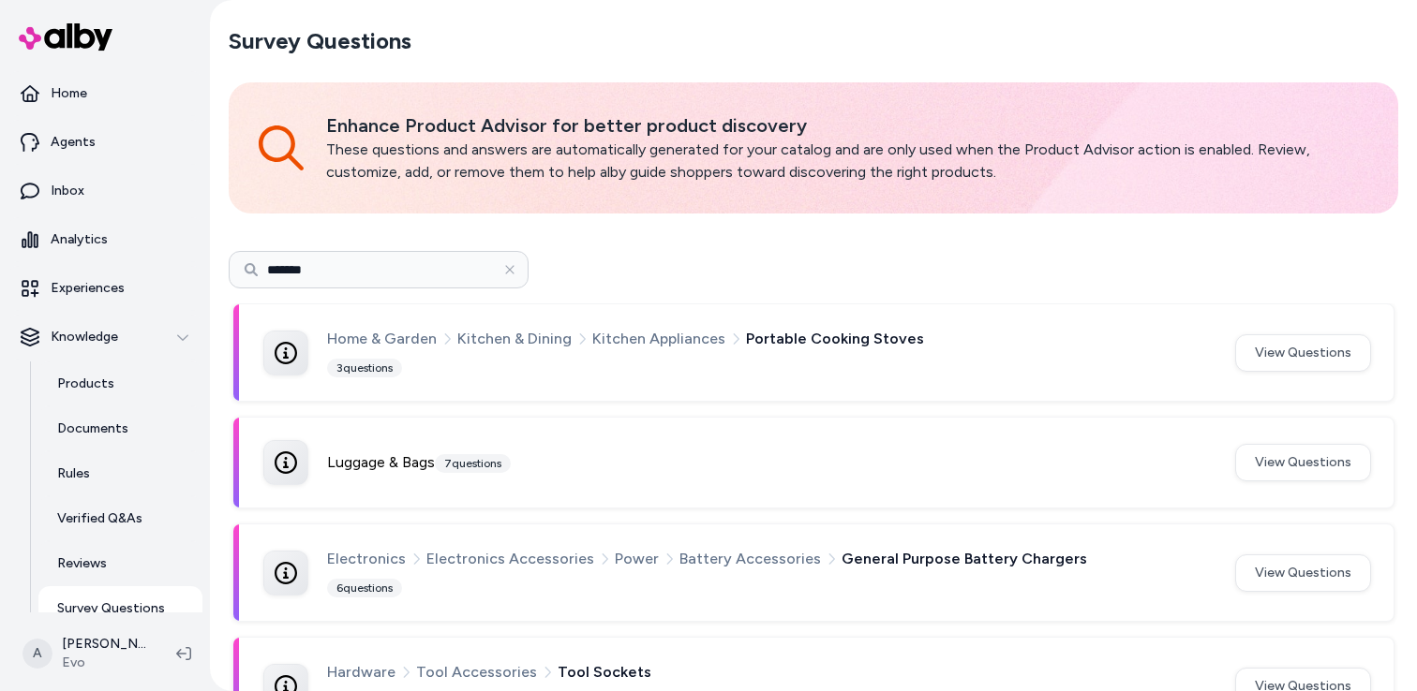
click at [390, 270] on input "*******" at bounding box center [379, 269] width 300 height 37
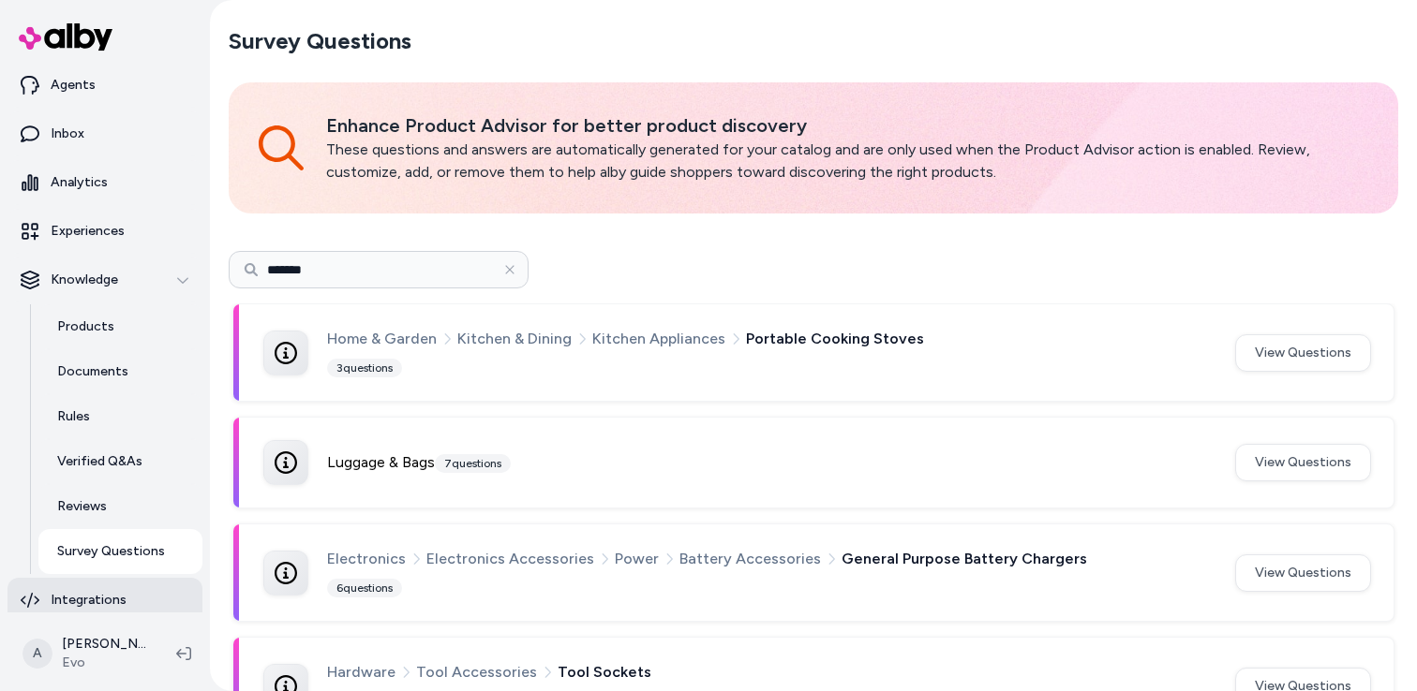
scroll to position [67, 0]
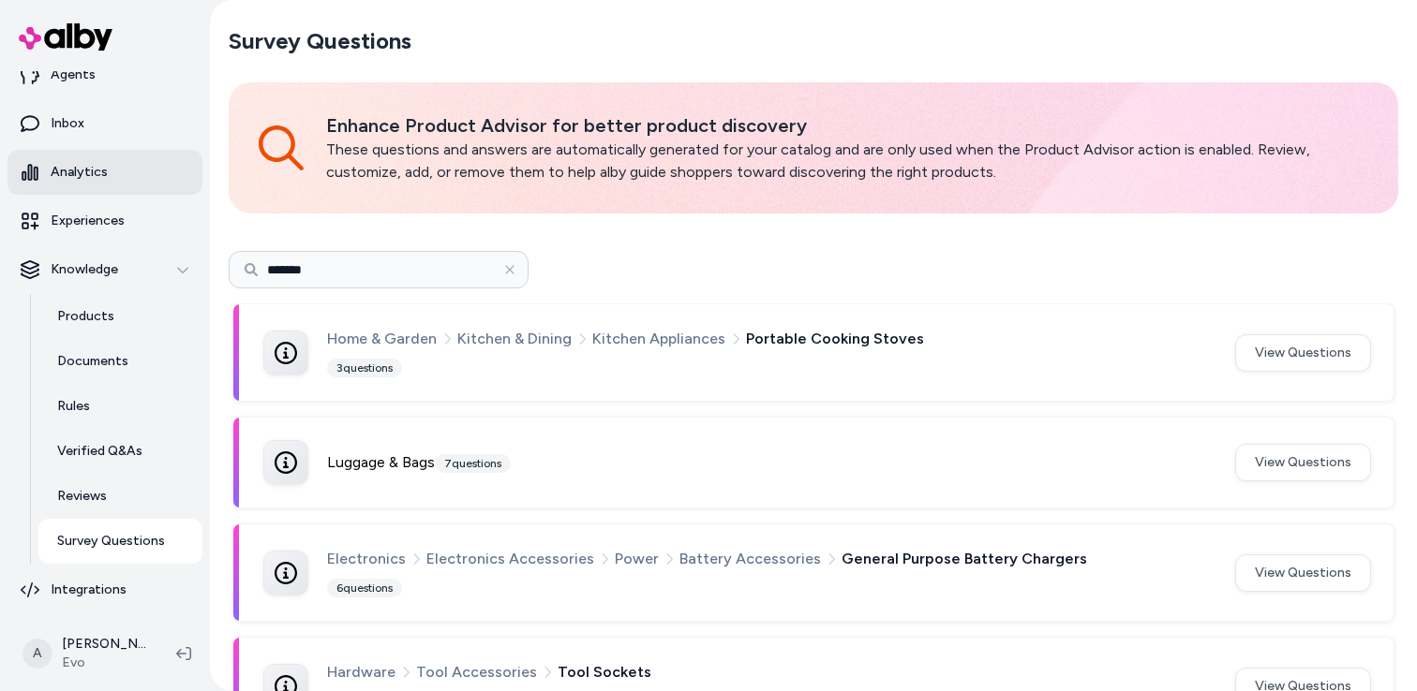
click at [96, 163] on p "Analytics" at bounding box center [79, 172] width 57 height 19
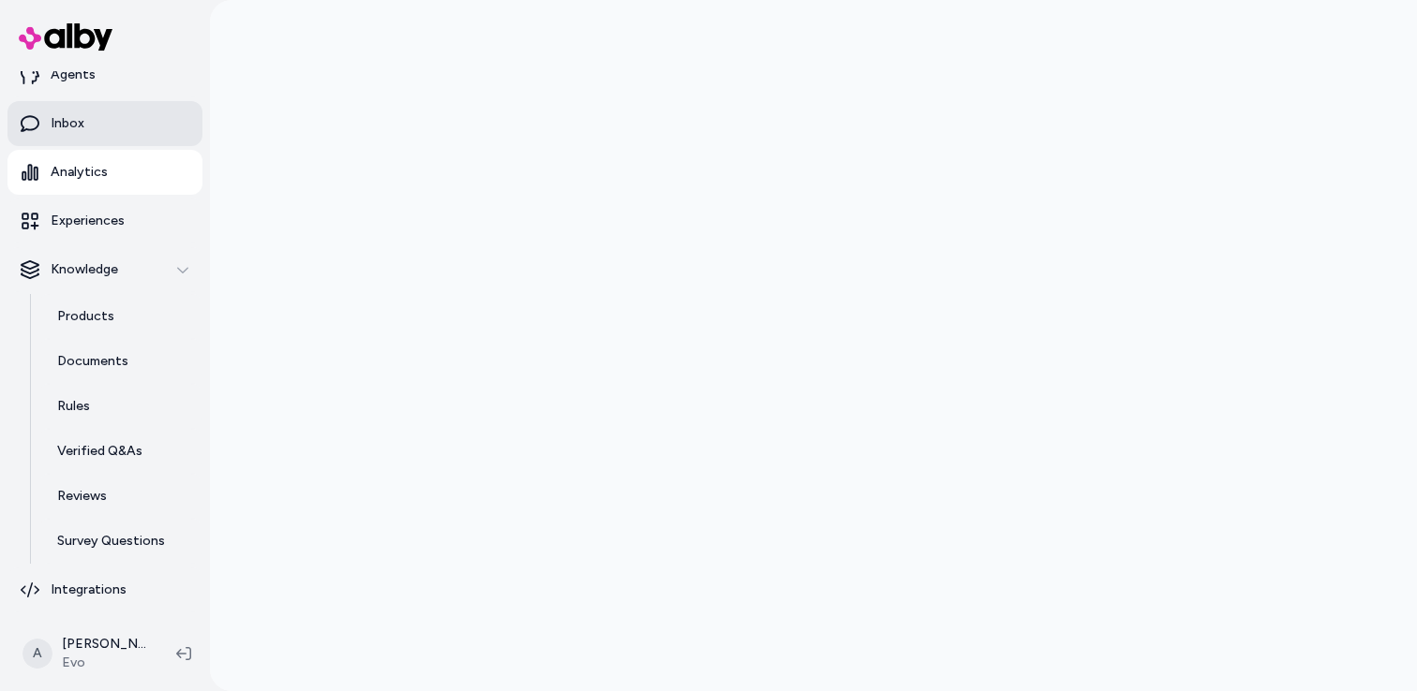
click at [96, 118] on link "Inbox" at bounding box center [104, 123] width 195 height 45
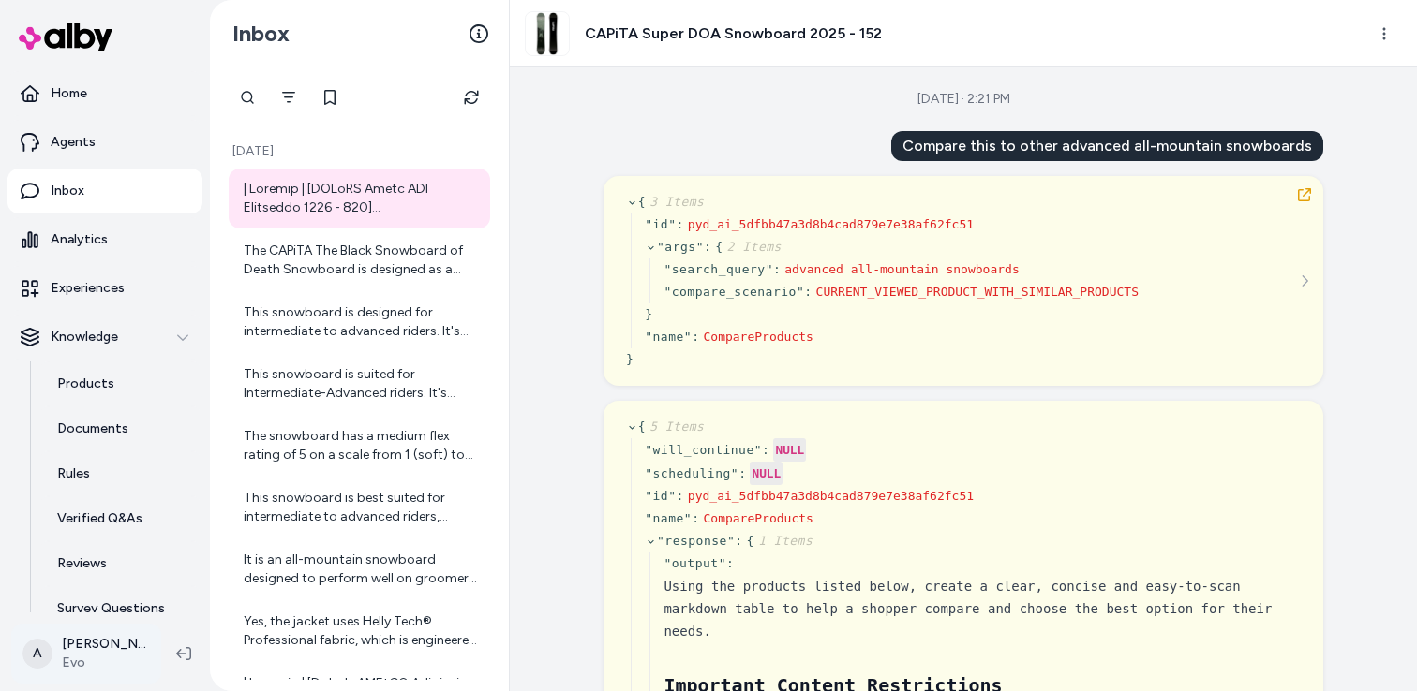
click at [89, 656] on html "Home Agents Inbox Analytics Experiences Knowledge Products Documents Rules Veri…" at bounding box center [708, 345] width 1417 height 691
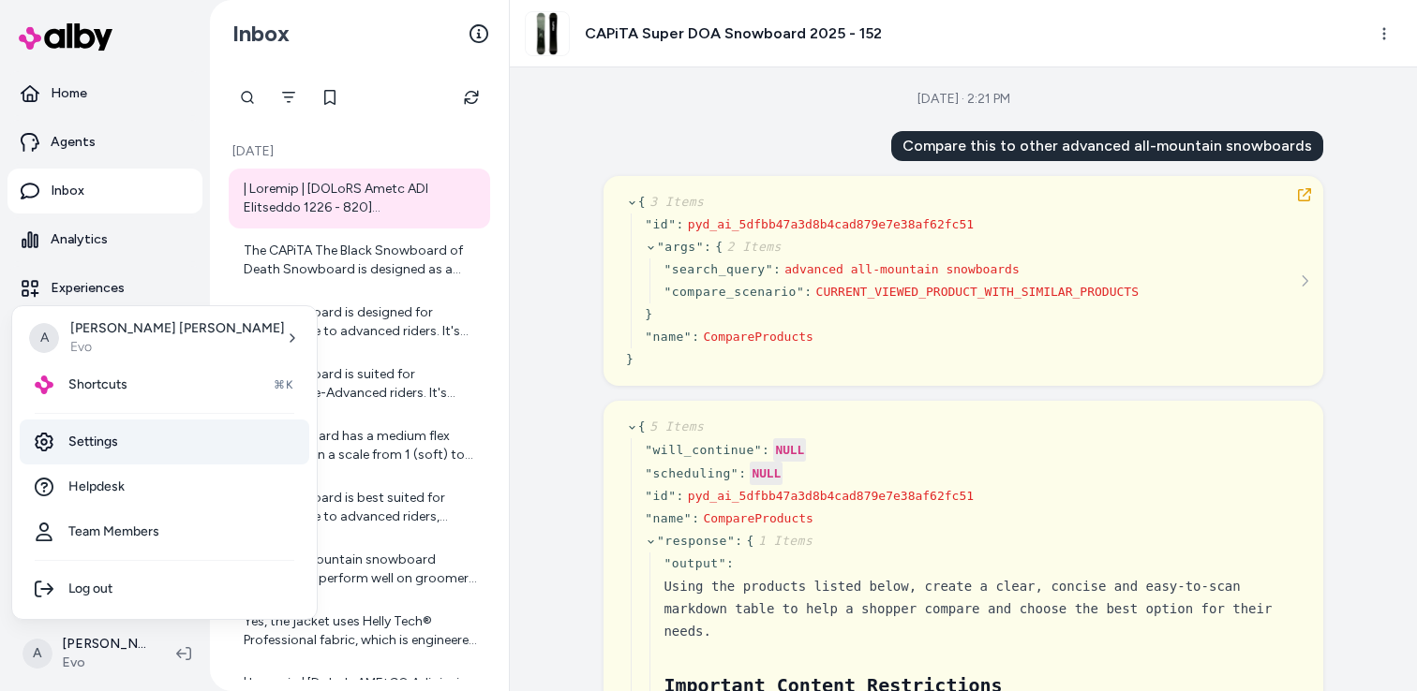
click at [99, 432] on link "Settings" at bounding box center [164, 442] width 289 height 45
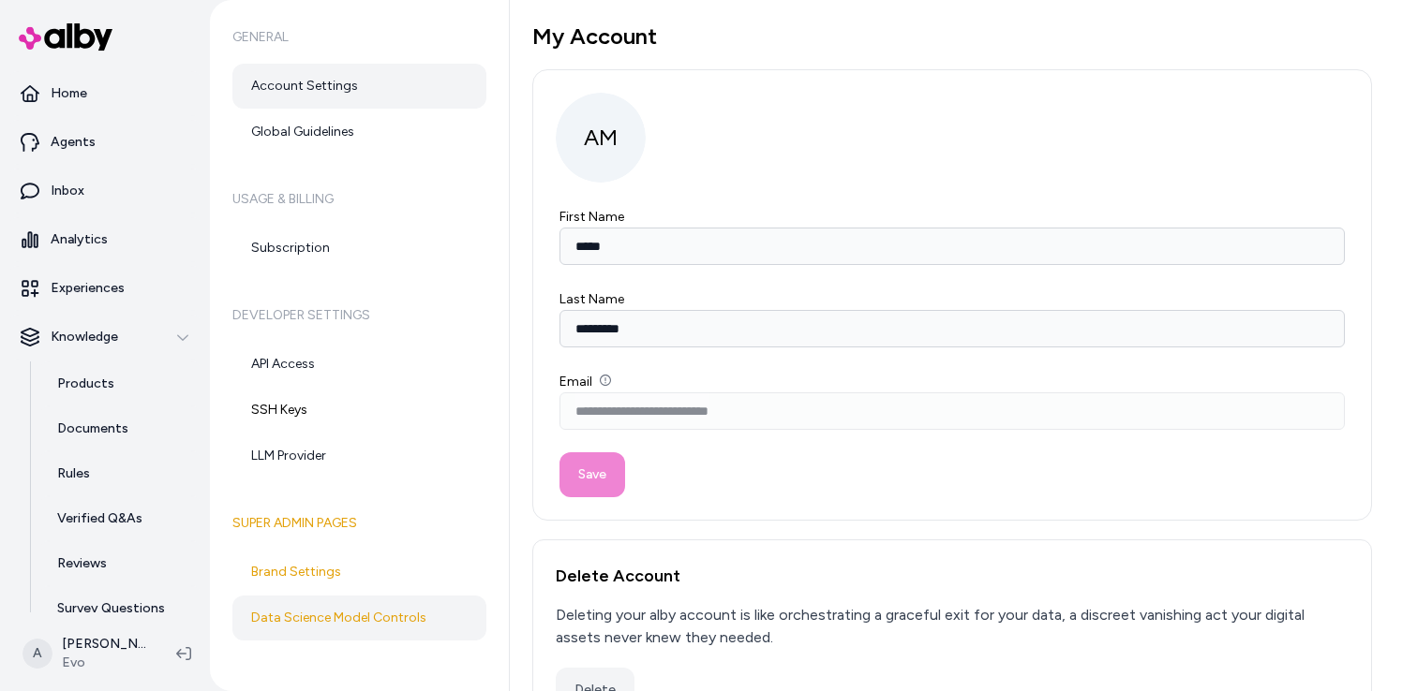
click at [376, 613] on link "Data Science Model Controls" at bounding box center [359, 618] width 254 height 45
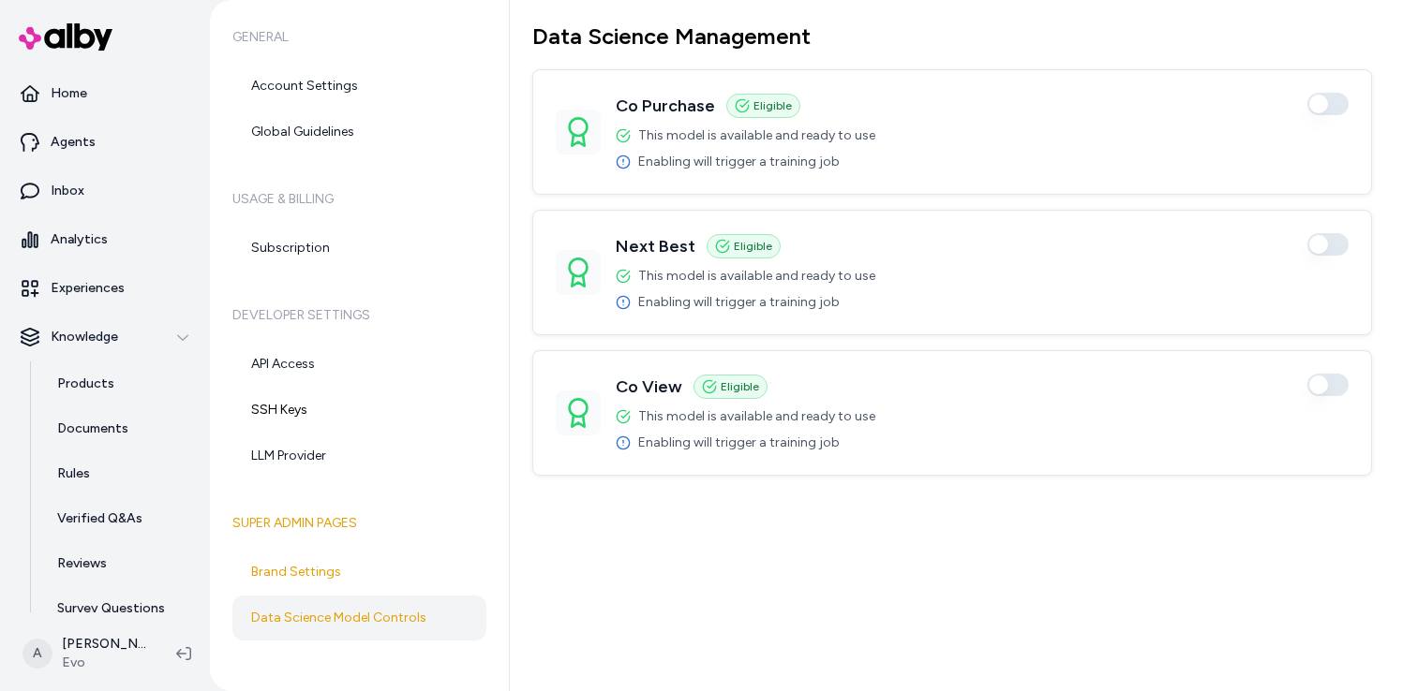
click at [687, 165] on span "Enabling will trigger a training job" at bounding box center [738, 162] width 201 height 19
click at [83, 147] on p "Agents" at bounding box center [73, 142] width 45 height 19
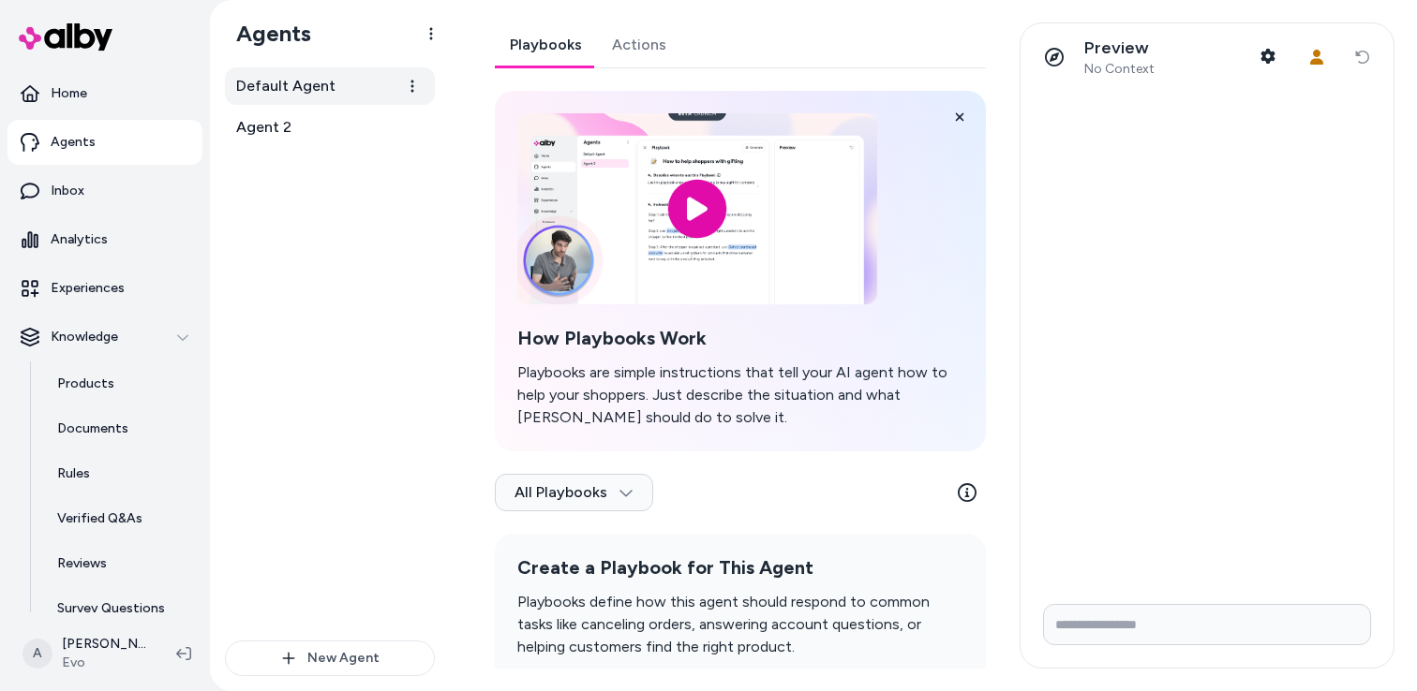
click at [352, 92] on link "Default Agent" at bounding box center [330, 85] width 210 height 37
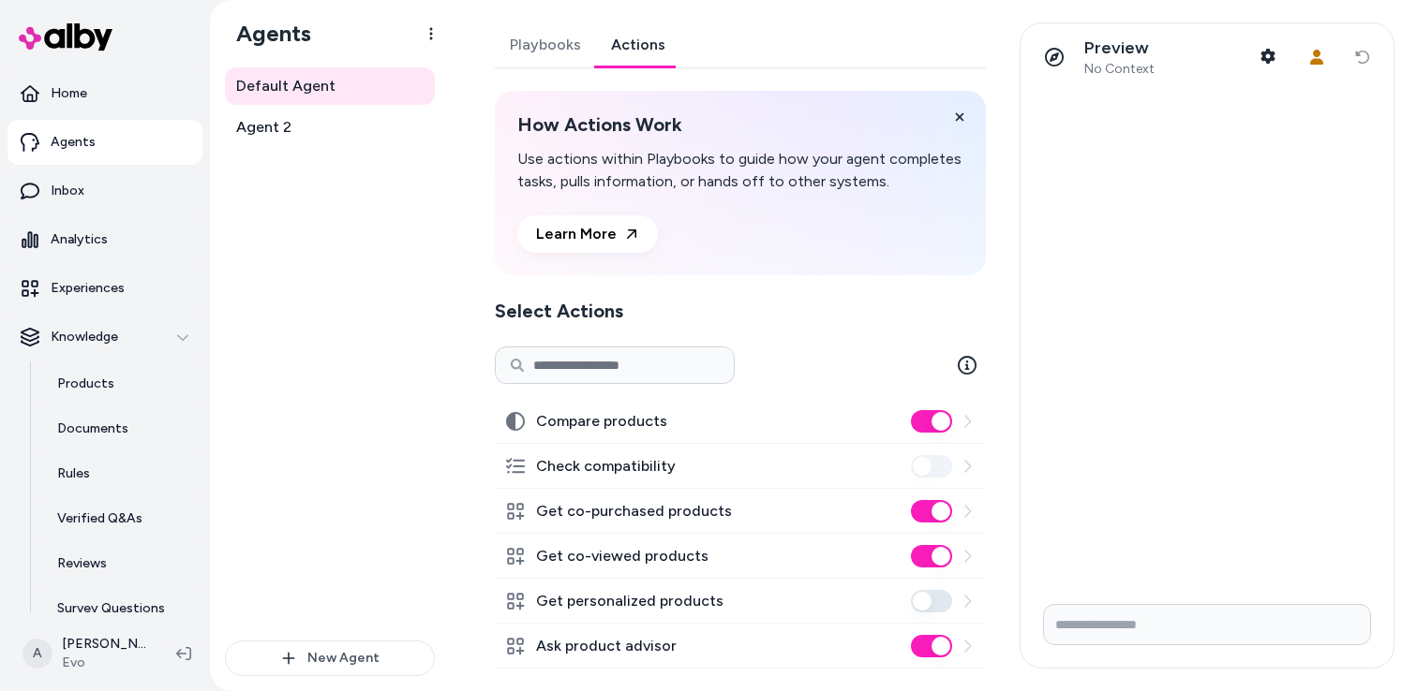
click at [669, 43] on link "Actions" at bounding box center [638, 44] width 84 height 45
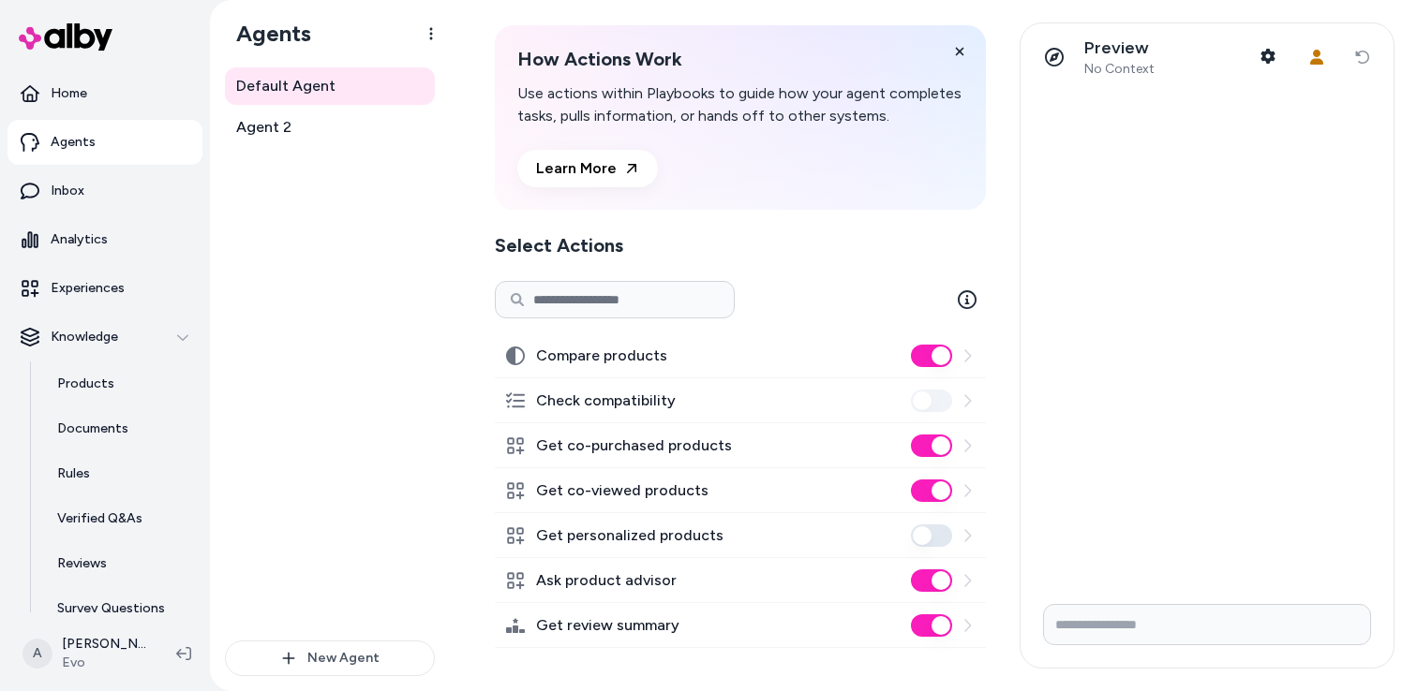
scroll to position [90, 0]
click at [29, 657] on html "Home Agents Inbox Analytics Experiences Knowledge Products Documents Rules Veri…" at bounding box center [708, 345] width 1417 height 691
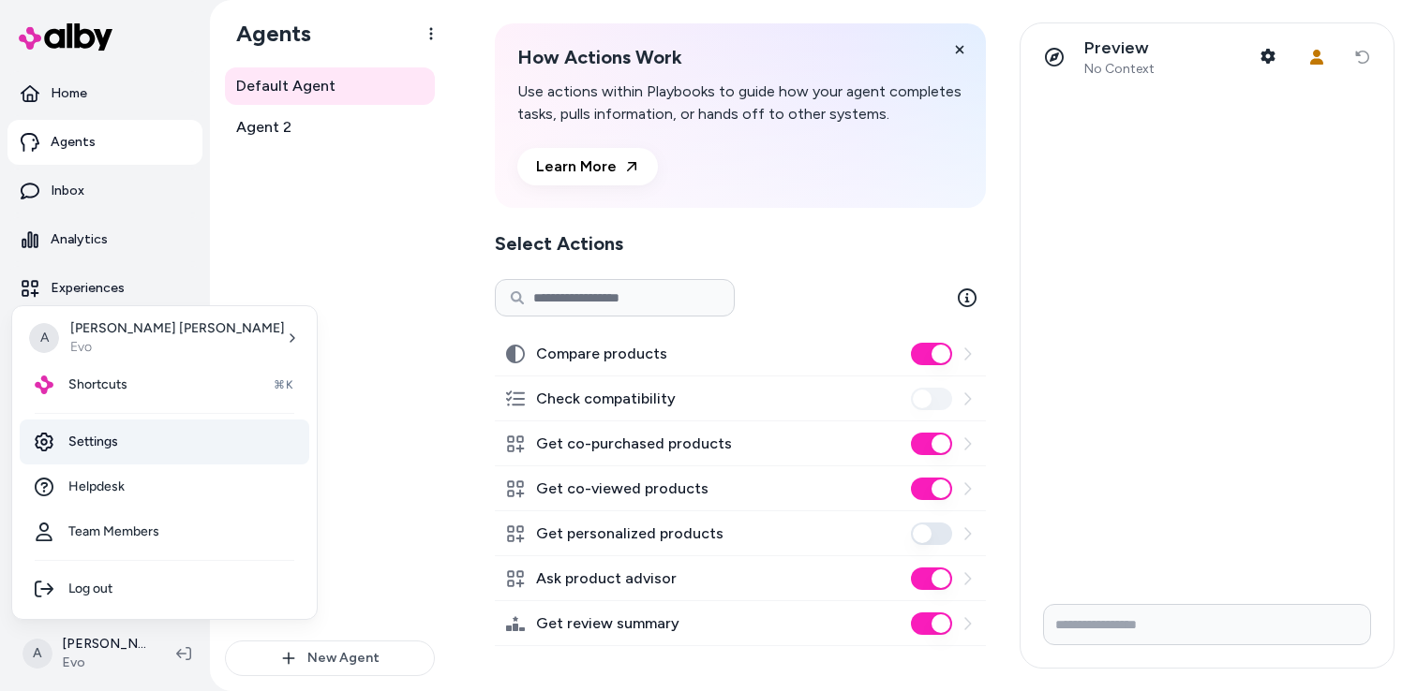
click at [88, 447] on link "Settings" at bounding box center [164, 442] width 289 height 45
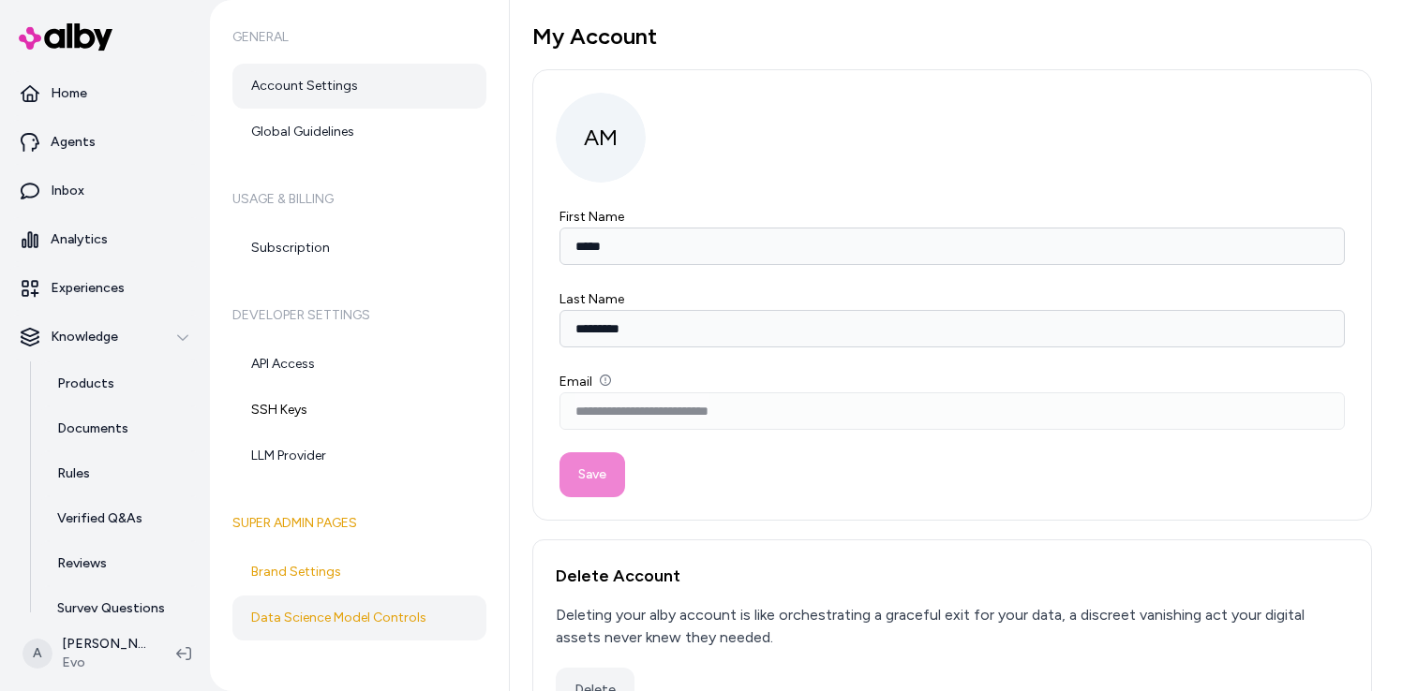
click at [334, 617] on link "Data Science Model Controls" at bounding box center [359, 618] width 254 height 45
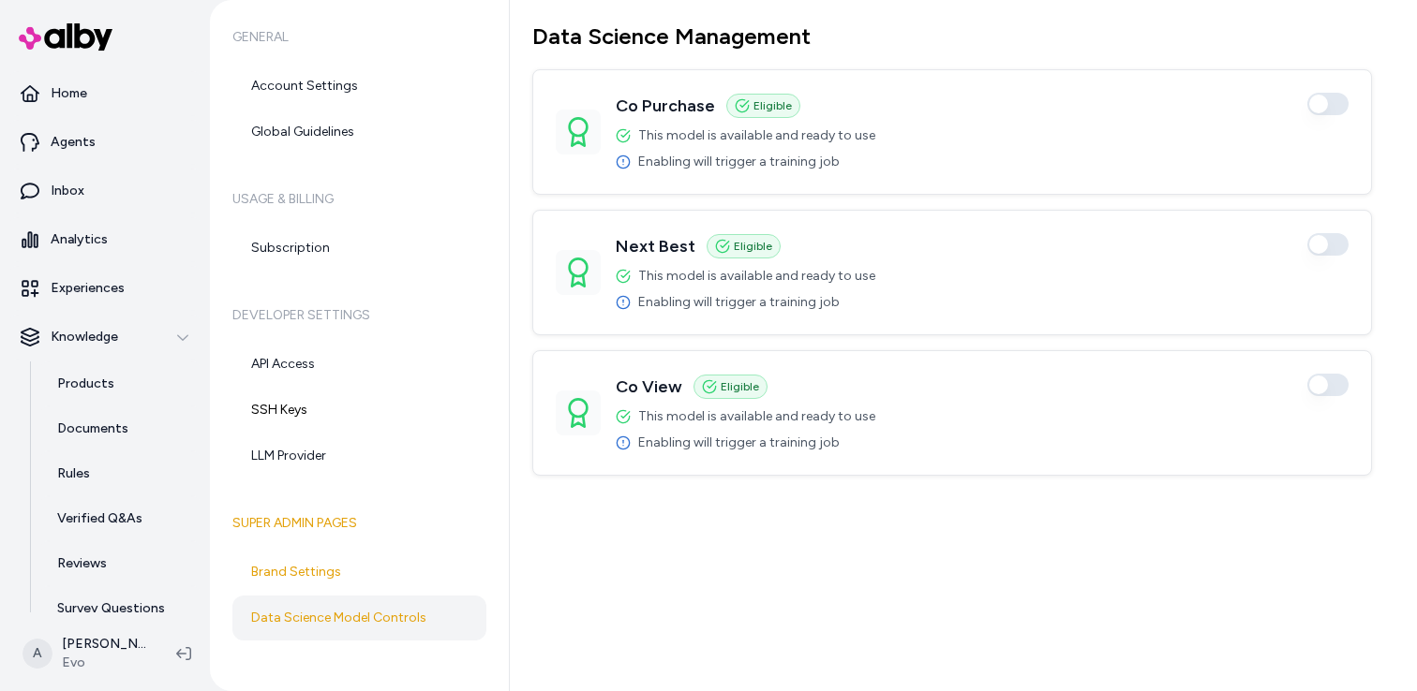
click at [806, 310] on span "Enabling will trigger a training job" at bounding box center [738, 302] width 201 height 19
click at [771, 108] on span "Eligible" at bounding box center [772, 105] width 38 height 15
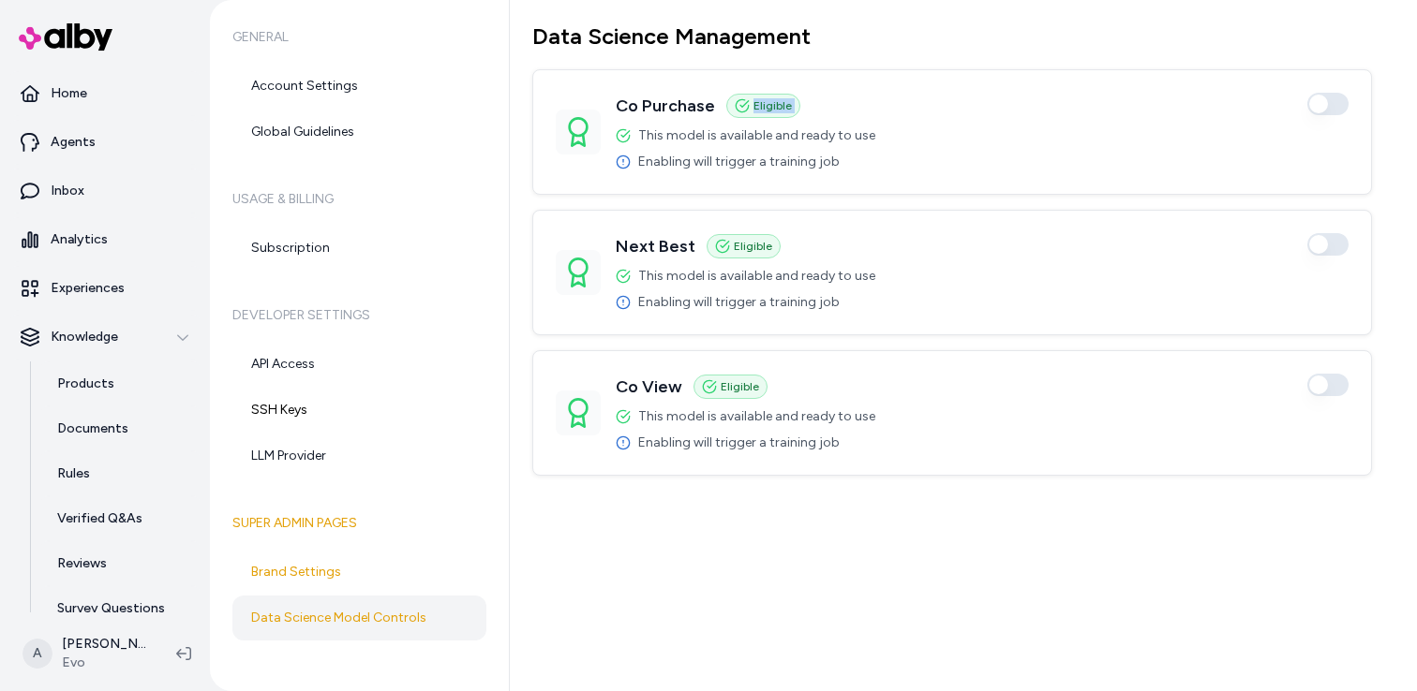
click at [771, 108] on span "Eligible" at bounding box center [772, 105] width 38 height 15
click at [821, 616] on div "Data Science Management Co Purchase Eligible Enabled This model is available an…" at bounding box center [963, 345] width 907 height 691
click at [768, 537] on div "Data Science Management Co Purchase Eligible Enabled This model is available an…" at bounding box center [963, 345] width 907 height 691
